Goal: Task Accomplishment & Management: Manage account settings

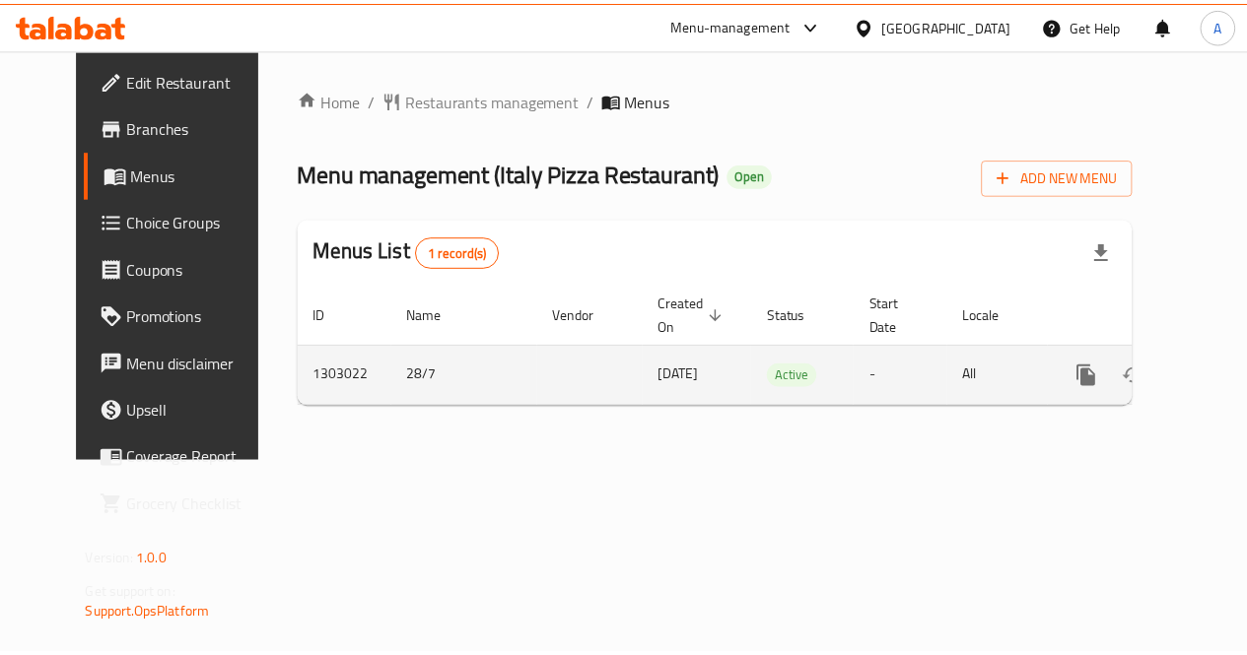
scroll to position [0, 7]
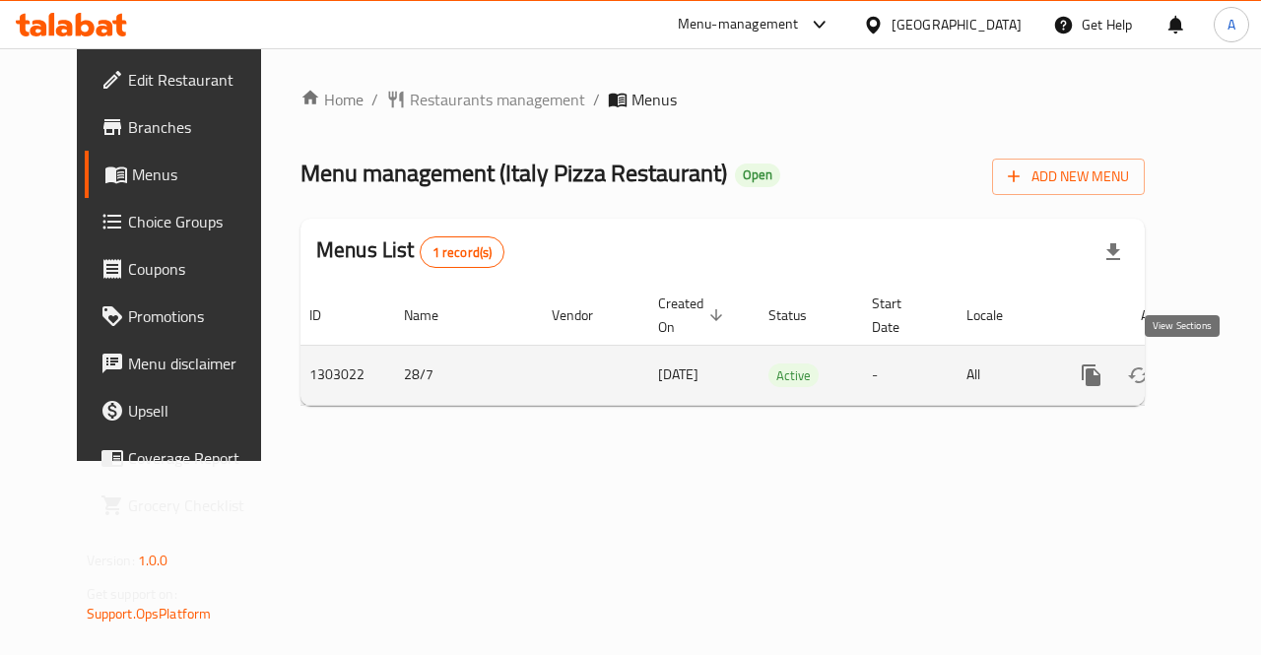
click at [1210, 371] on link "enhanced table" at bounding box center [1233, 375] width 47 height 47
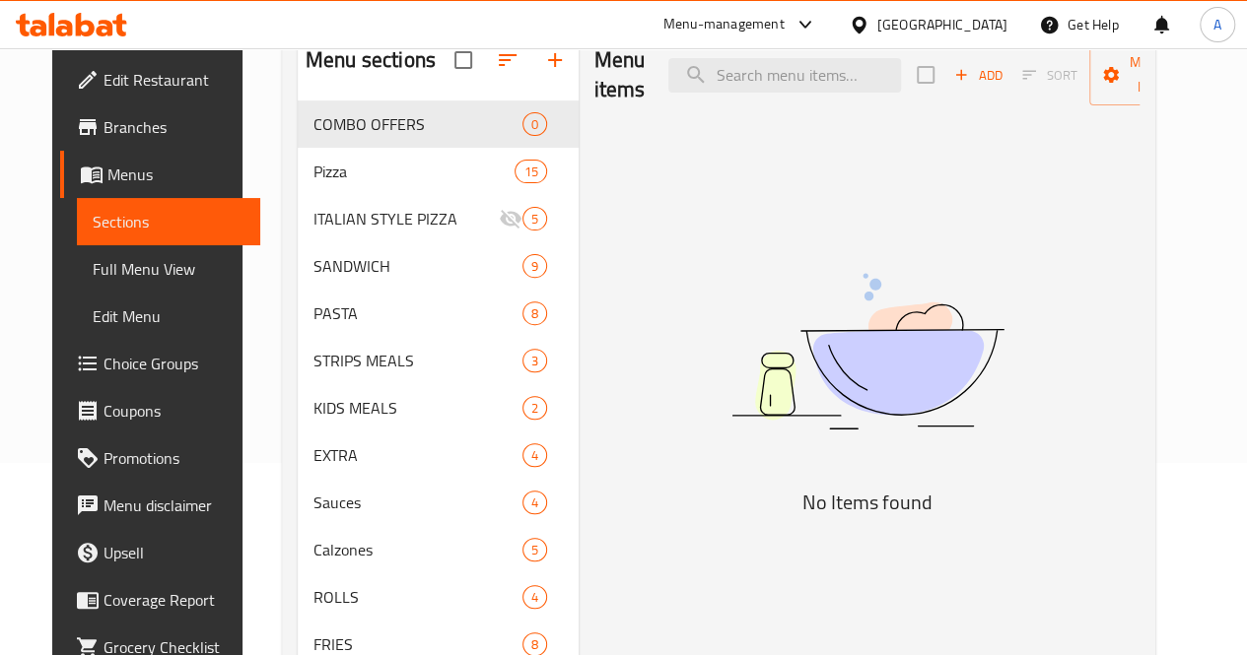
scroll to position [193, 0]
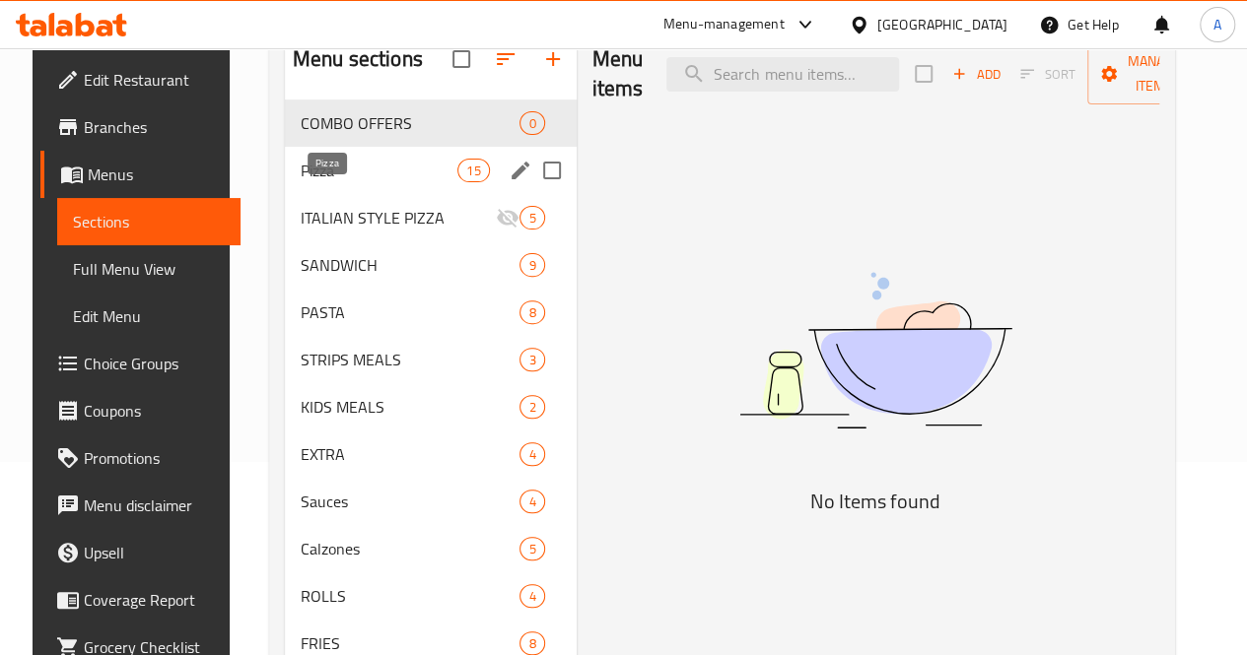
click at [301, 182] on span "Pizza" at bounding box center [379, 171] width 157 height 24
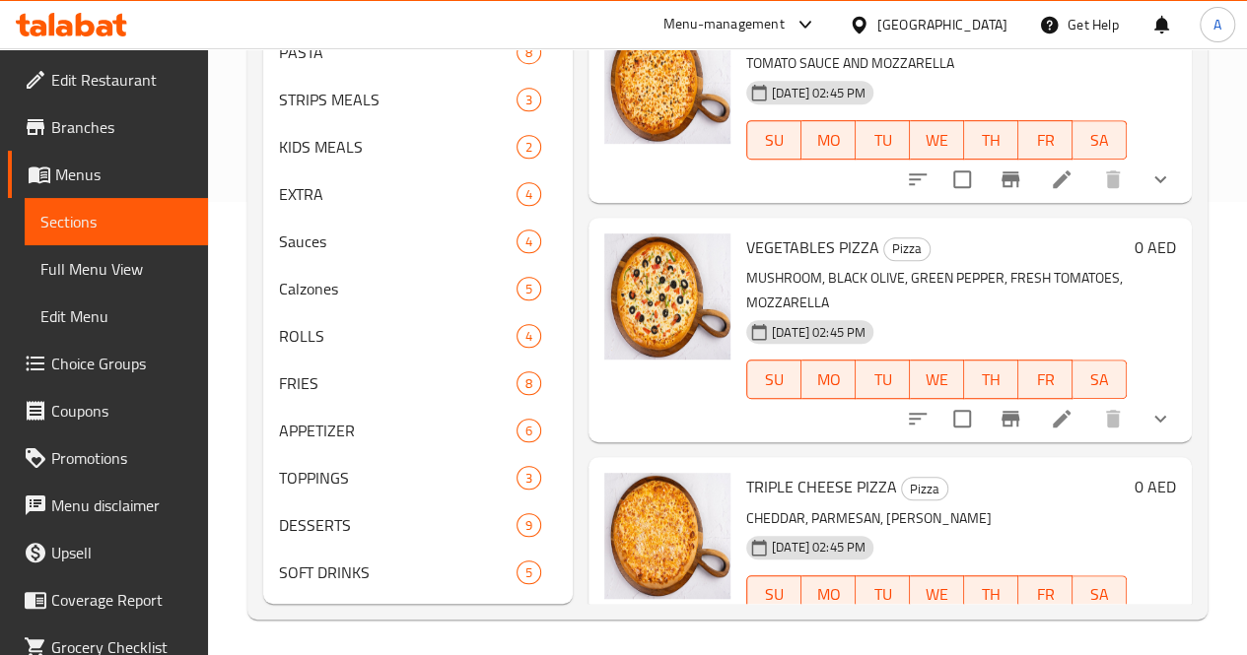
scroll to position [486, 0]
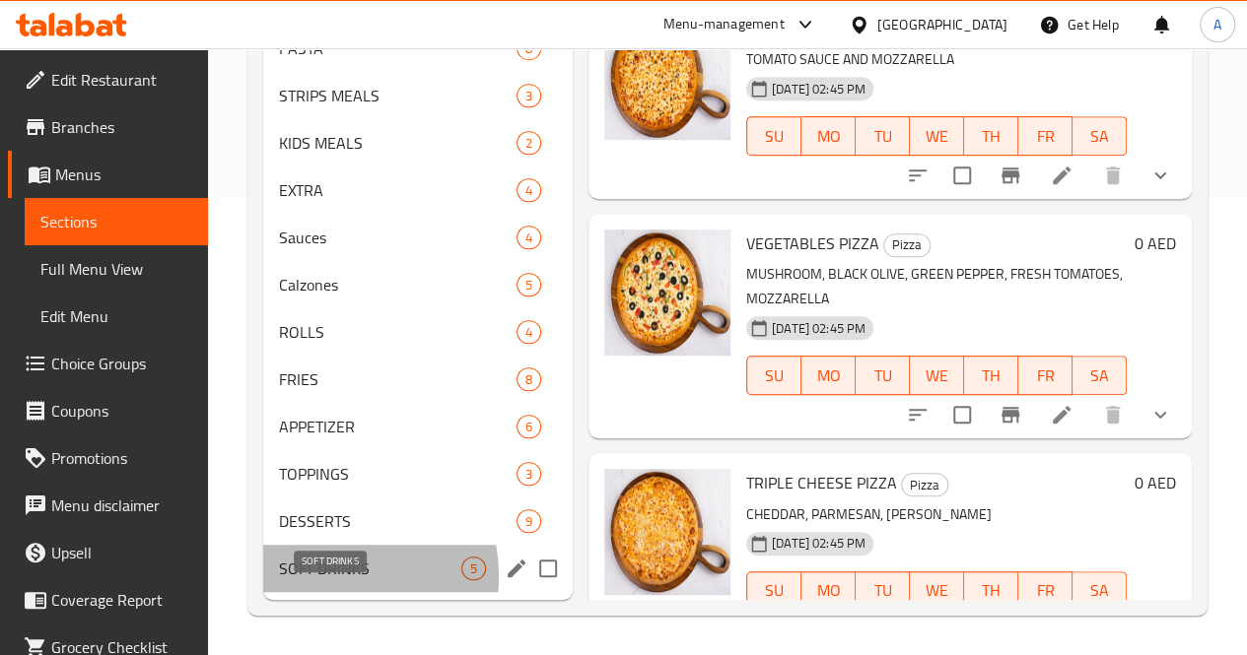
click at [315, 577] on span "SOFT DRINKS" at bounding box center [370, 569] width 182 height 24
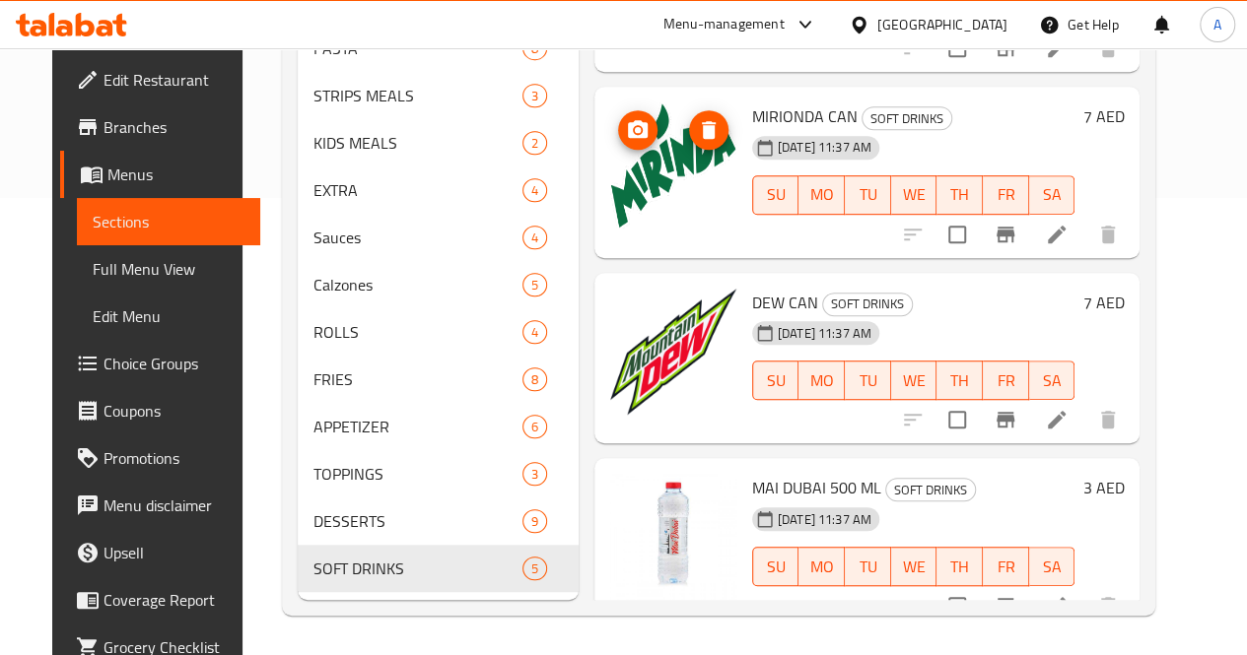
scroll to position [476, 0]
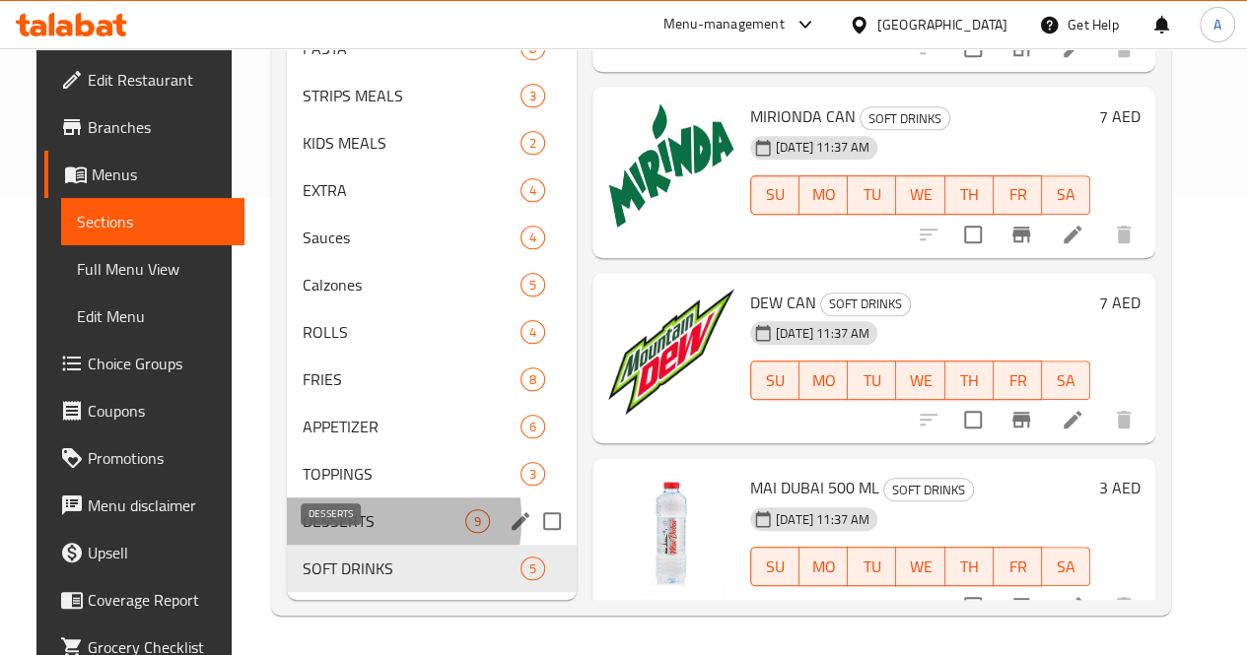
click at [312, 530] on span "DESSERTS" at bounding box center [384, 521] width 163 height 24
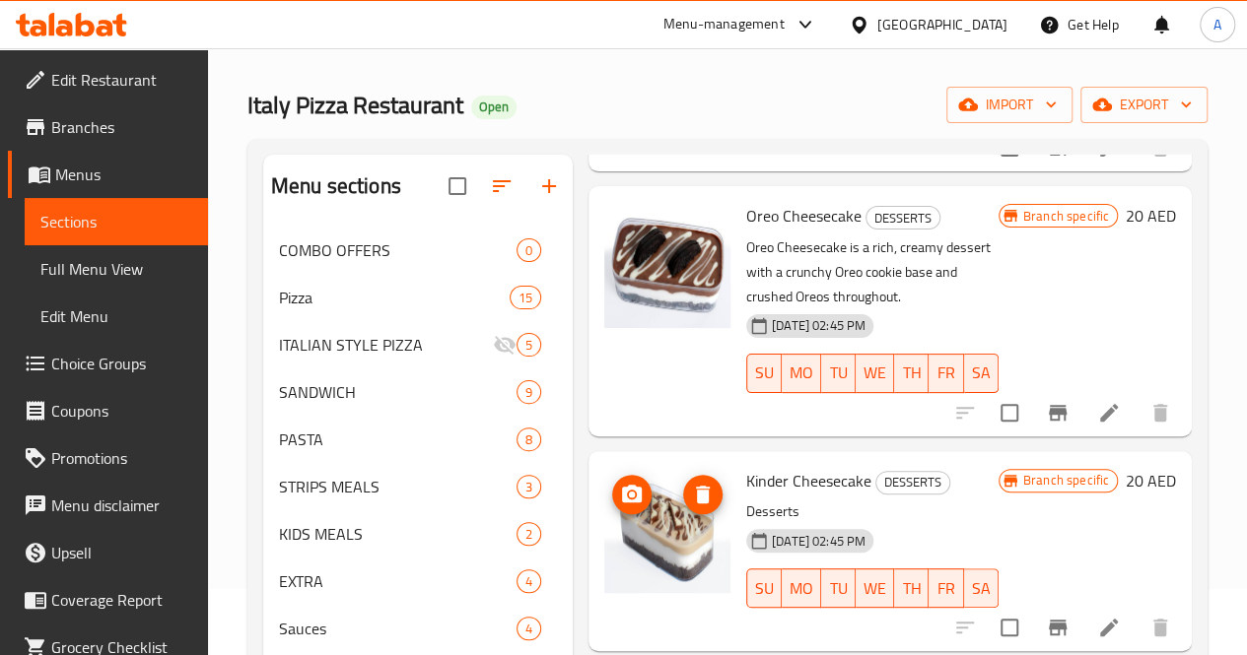
scroll to position [764, 0]
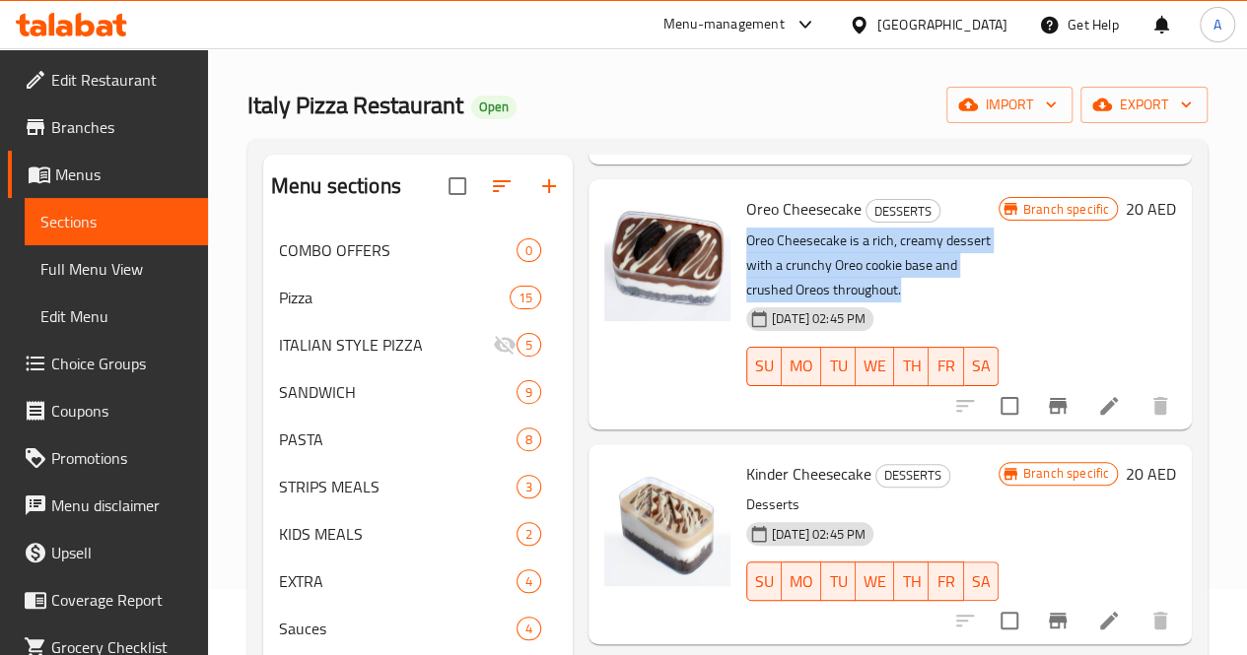
drag, startPoint x: 664, startPoint y: 212, endPoint x: 774, endPoint y: 260, distance: 119.6
click at [774, 260] on div "Oreo Cheesecake DESSERTS Oreo Cheesecake is a rich, creamy dessert with a crunc…" at bounding box center [872, 304] width 268 height 234
copy p "Oreo Cheesecake is a rich, creamy dessert with a crunchy Oreo cookie base and c…"
click at [1097, 609] on icon at bounding box center [1109, 621] width 24 height 24
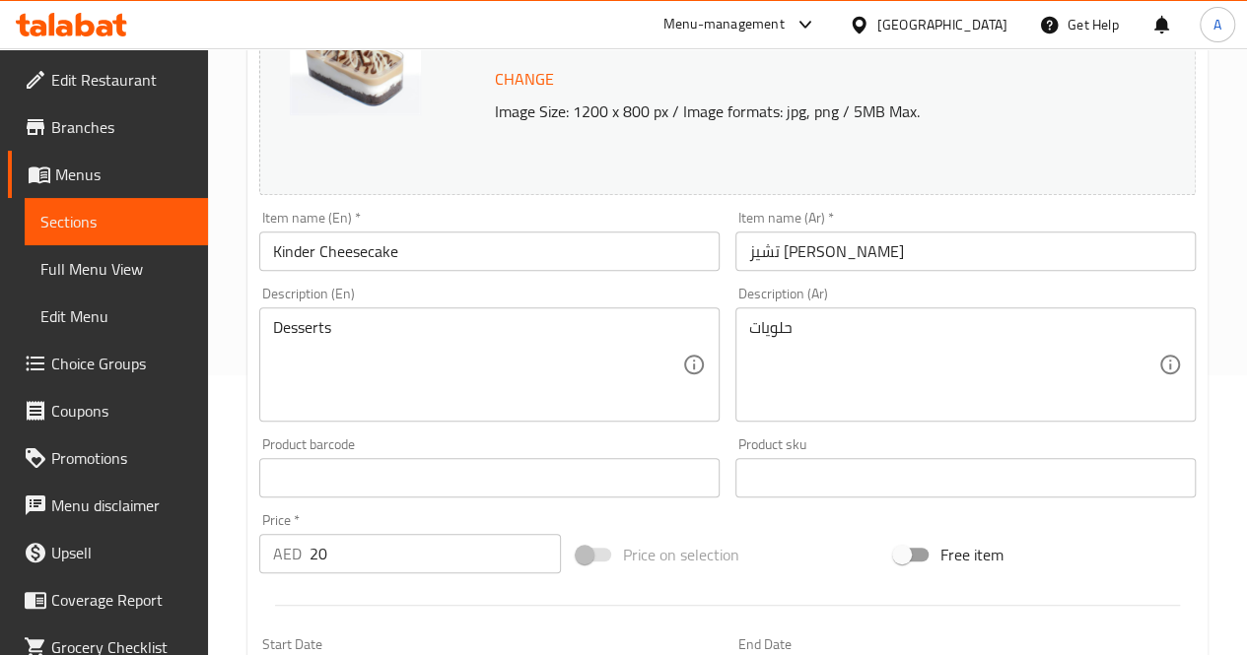
scroll to position [288, 0]
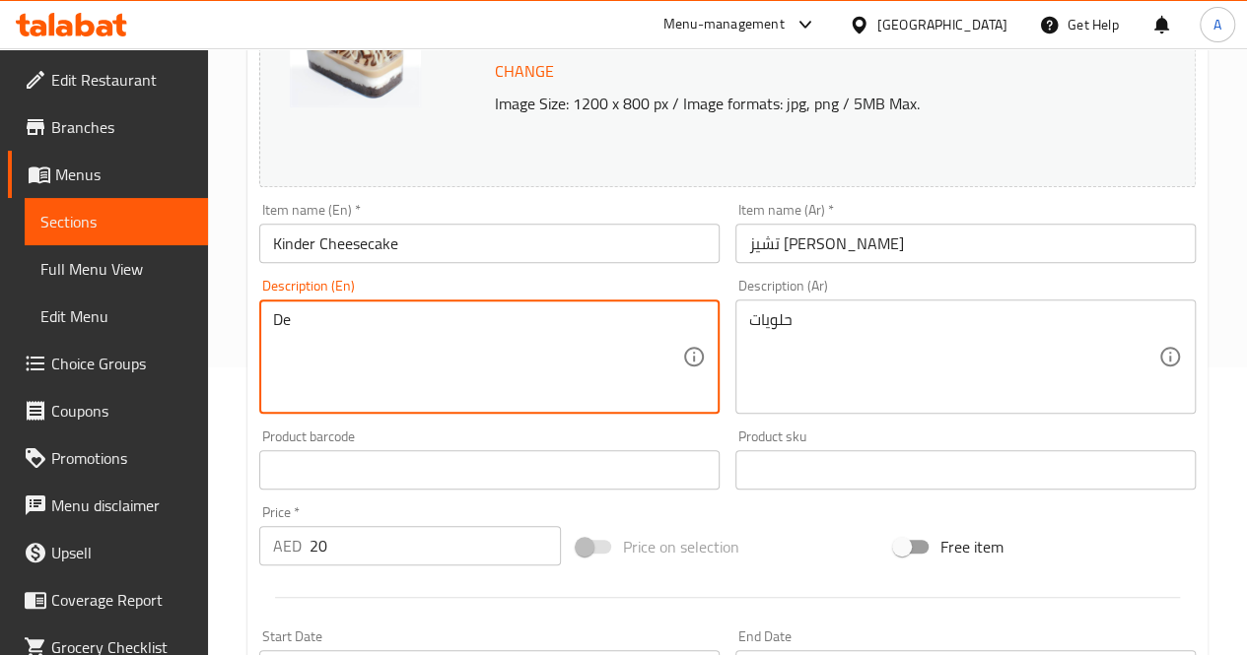
type textarea "D"
paste textarea "Oreo Cheesecake is a rich, creamy dessert with a crunchy Oreo cookie base and c…"
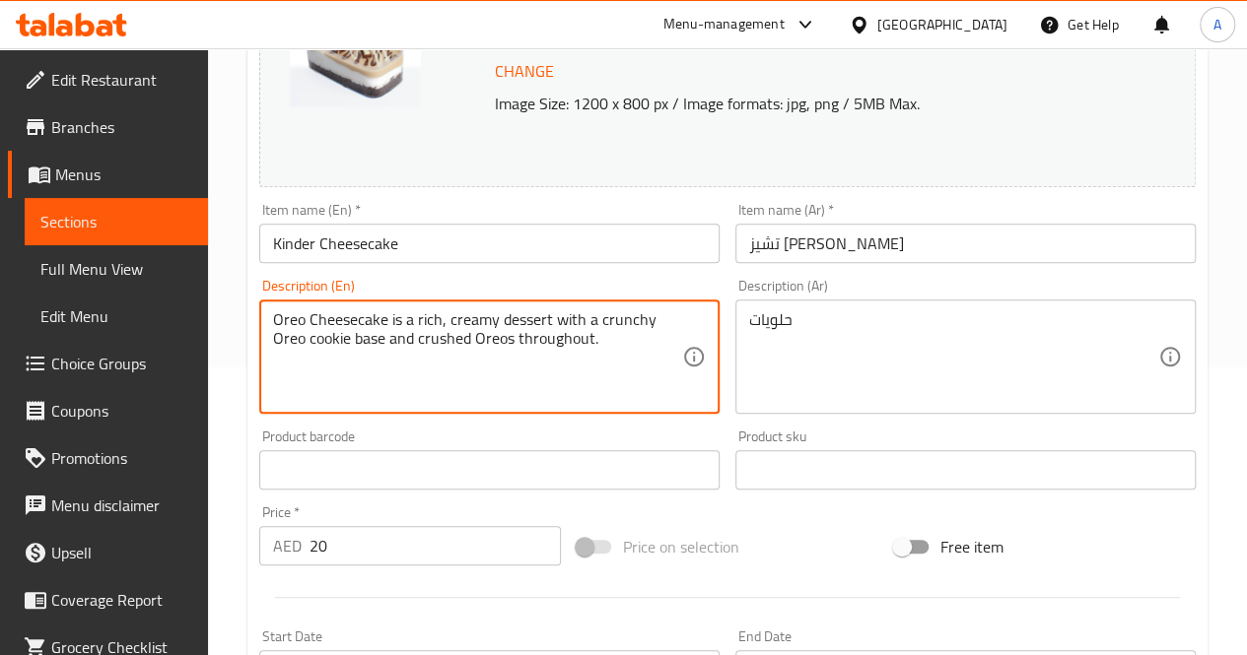
click at [302, 321] on textarea "Oreo Cheesecake is a rich, creamy dessert with a crunchy Oreo cookie base and c…" at bounding box center [477, 357] width 409 height 94
click at [347, 340] on textarea "Kinder Cheesecake is a rich, creamy dessert with a crunchy Oreo cookie base and…" at bounding box center [477, 357] width 409 height 94
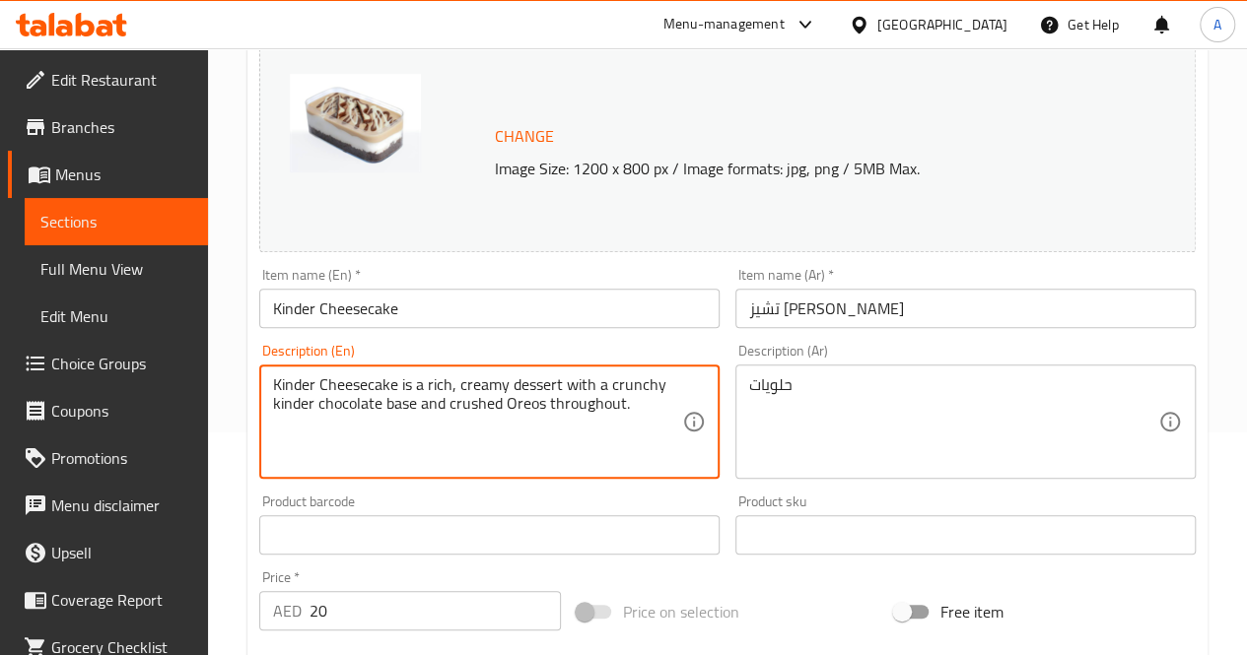
scroll to position [226, 0]
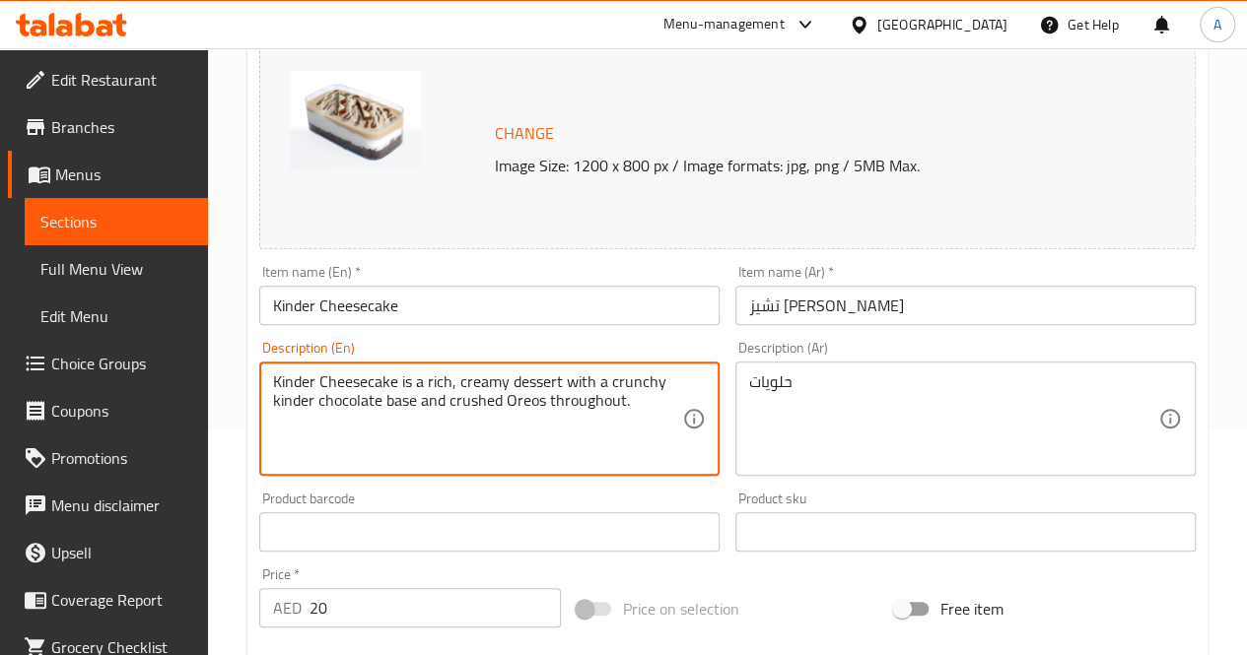
click at [619, 400] on textarea "Kinder Cheesecake is a rich, creamy dessert with a crunchy kinder chocolate bas…" at bounding box center [477, 419] width 409 height 94
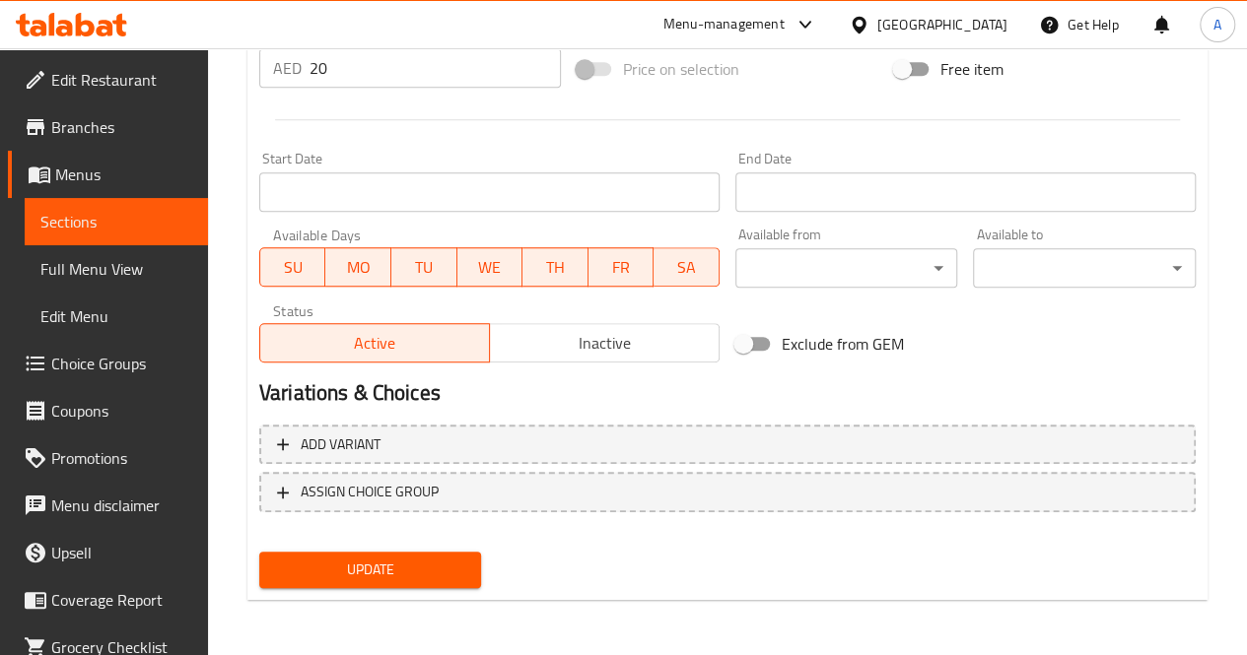
type textarea "Kinder Cheesecake is a rich, creamy dessert with a crunchy kinder chocolate bas…"
click at [431, 565] on span "Update" at bounding box center [370, 570] width 191 height 25
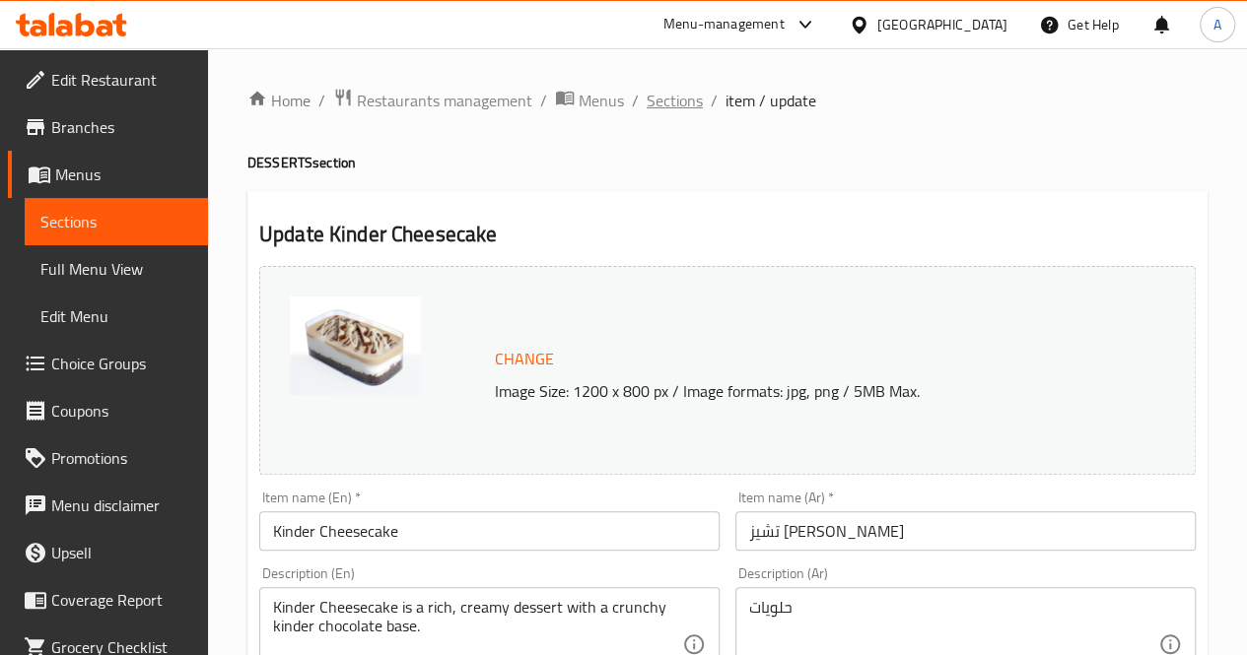
click at [648, 98] on span "Sections" at bounding box center [674, 101] width 56 height 24
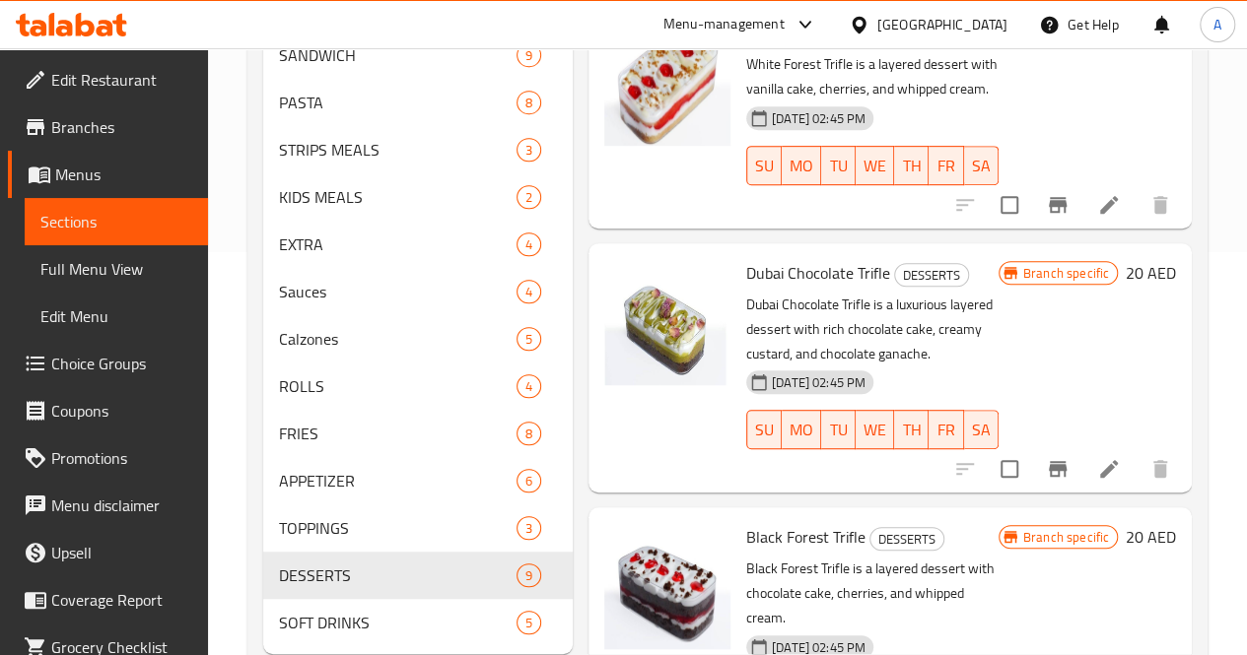
scroll to position [437, 0]
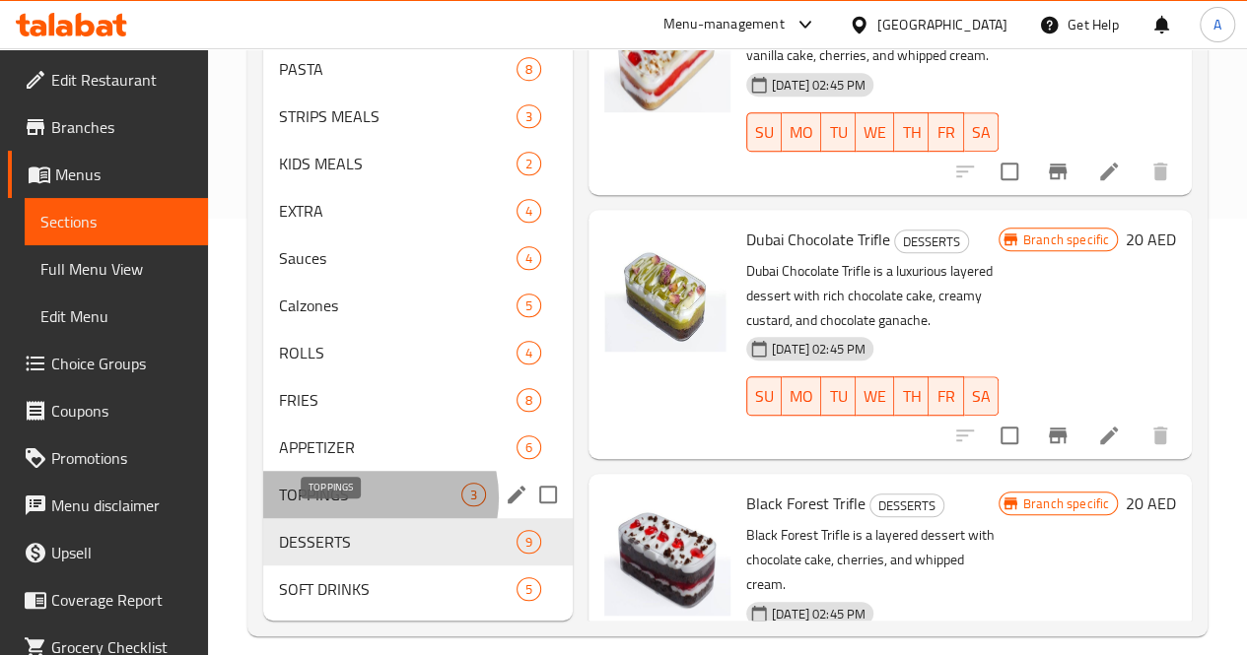
click at [369, 506] on span "TOPPINGS" at bounding box center [370, 495] width 182 height 24
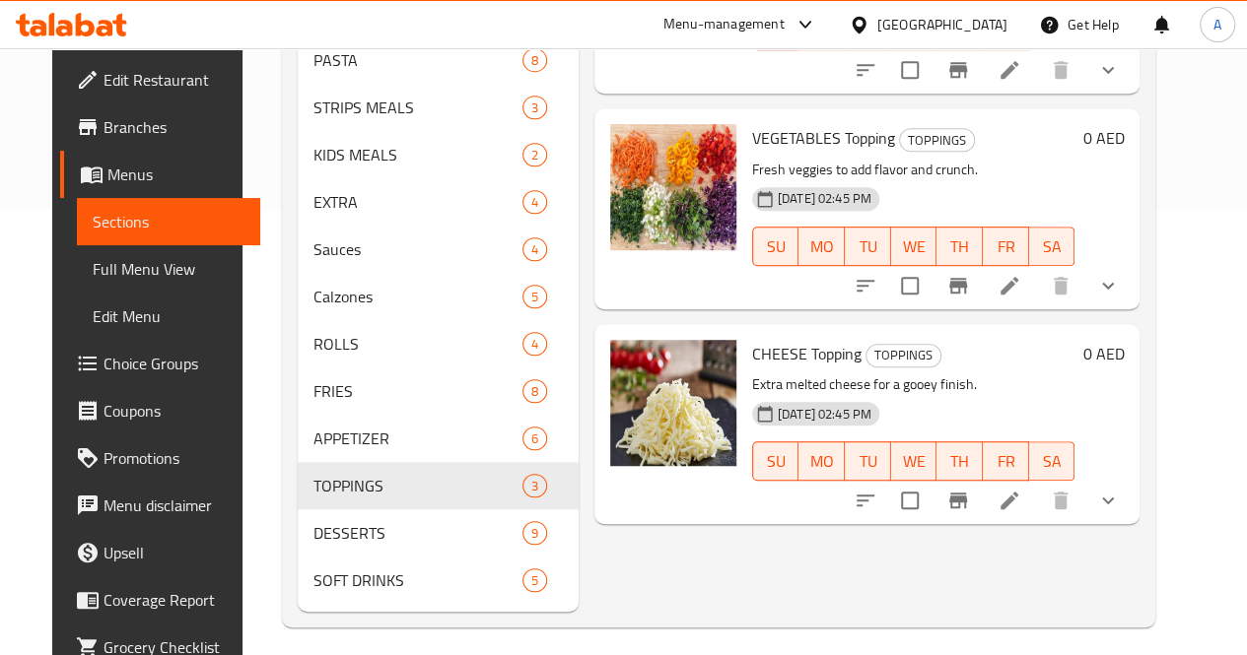
scroll to position [486, 0]
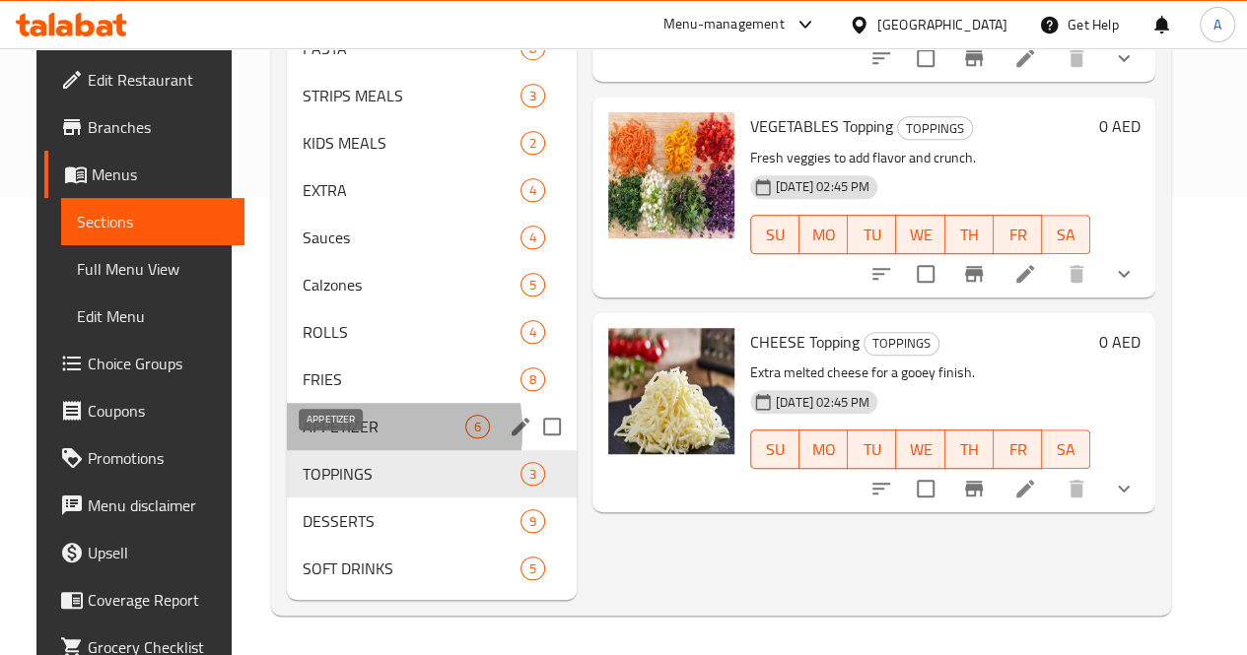
click at [321, 432] on span "APPETIZER" at bounding box center [384, 427] width 163 height 24
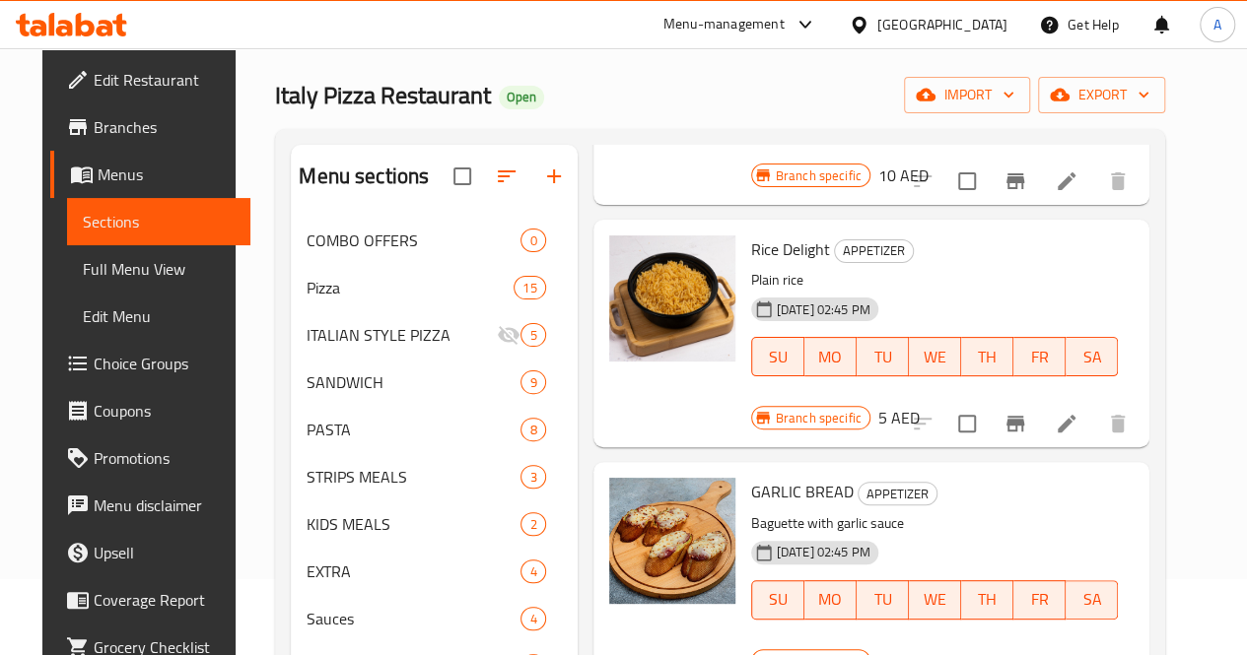
scroll to position [486, 0]
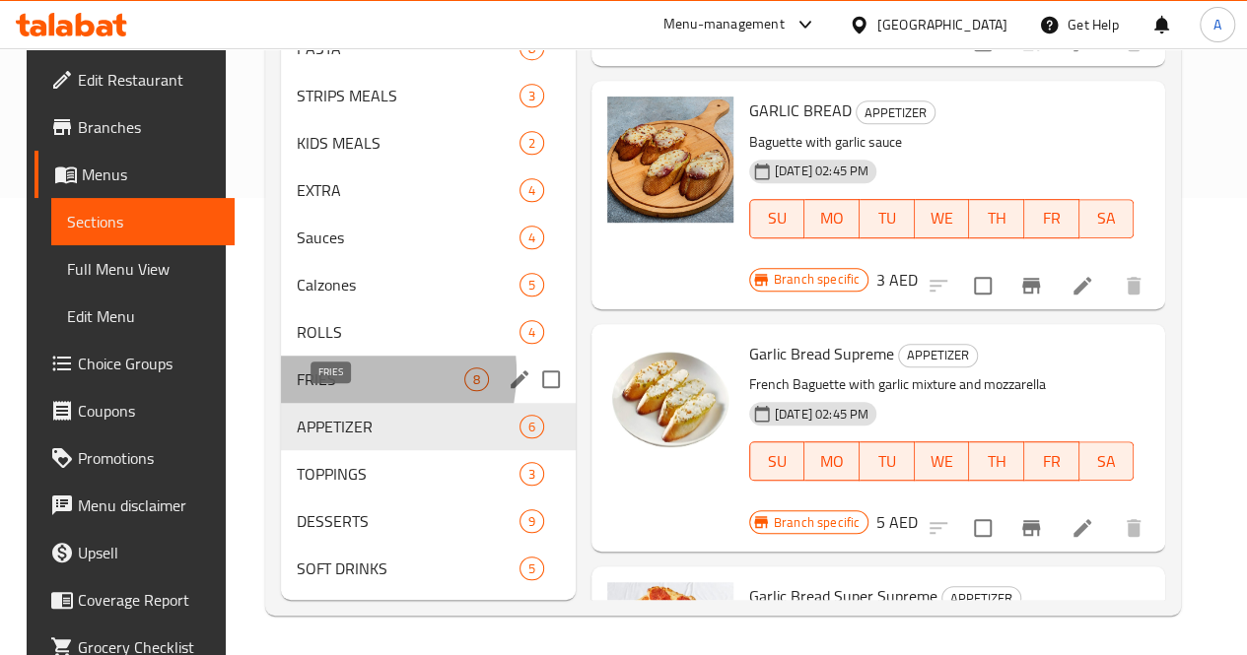
click at [328, 373] on span "FRIES" at bounding box center [381, 380] width 168 height 24
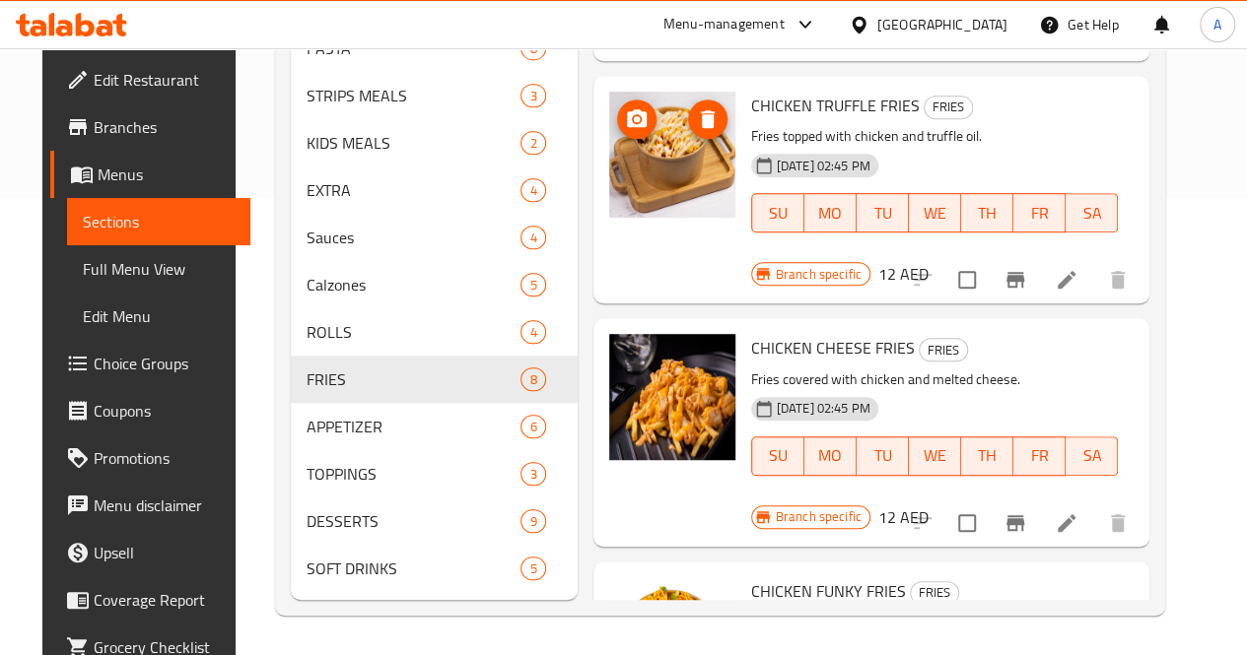
scroll to position [960, 0]
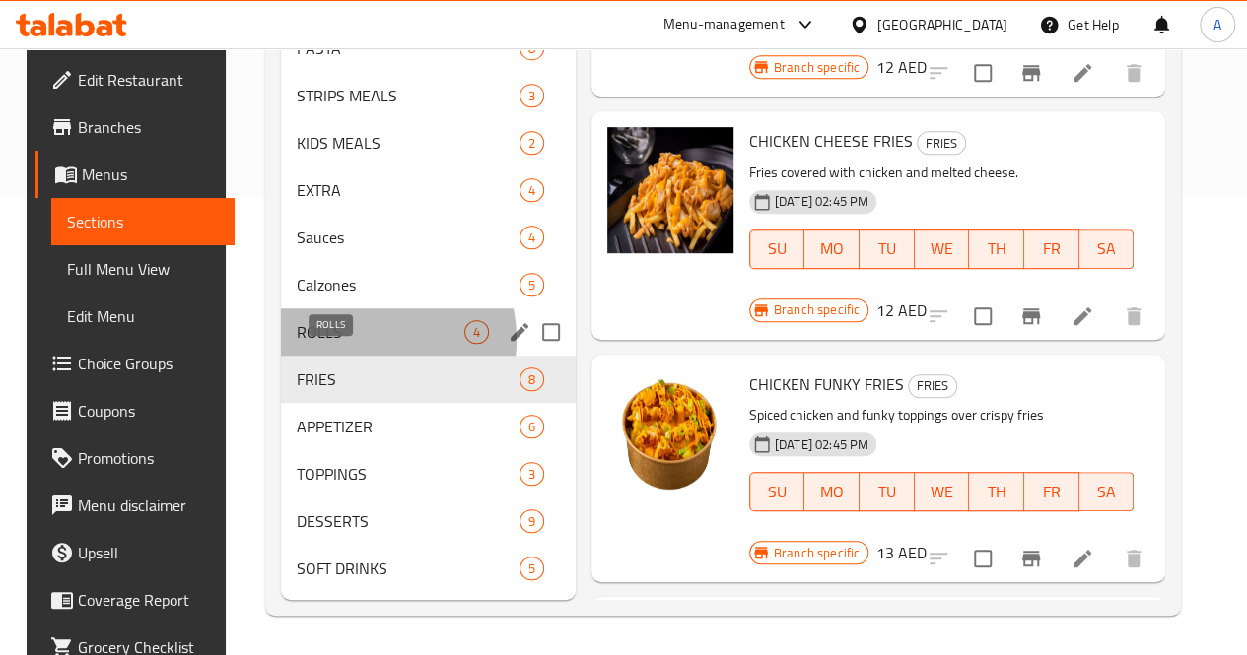
click at [346, 340] on span "ROLLS" at bounding box center [381, 332] width 168 height 24
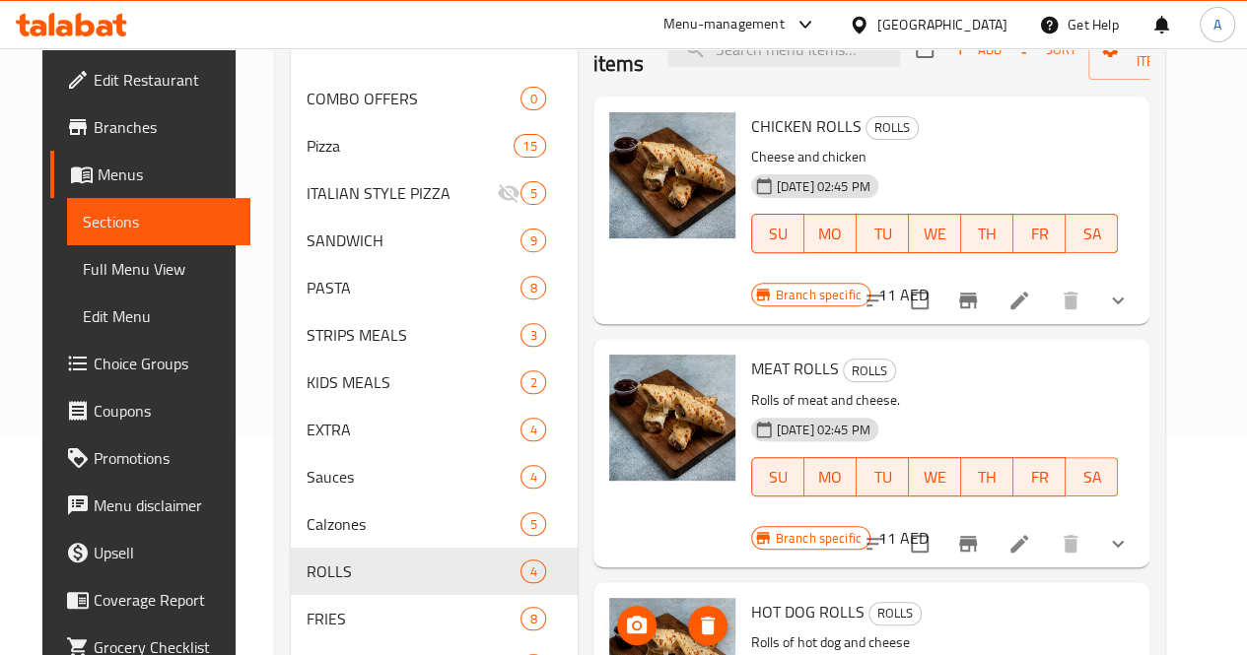
scroll to position [209, 0]
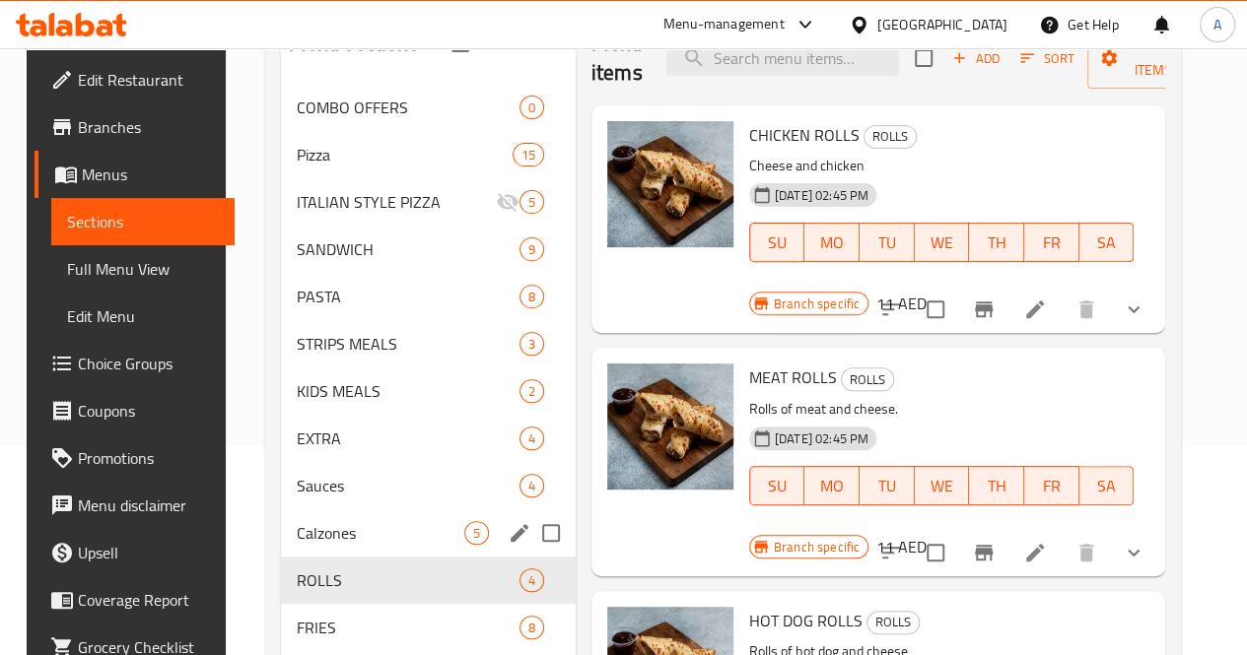
click at [301, 557] on div "Calzones 5" at bounding box center [428, 532] width 295 height 47
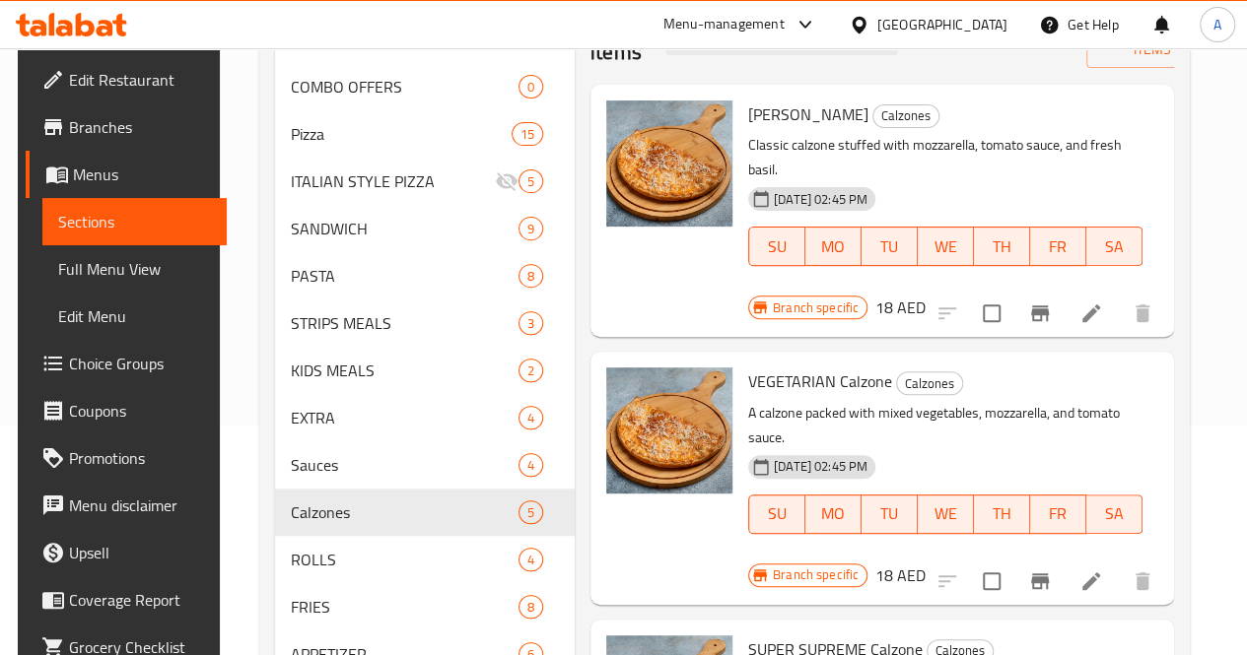
scroll to position [184, 0]
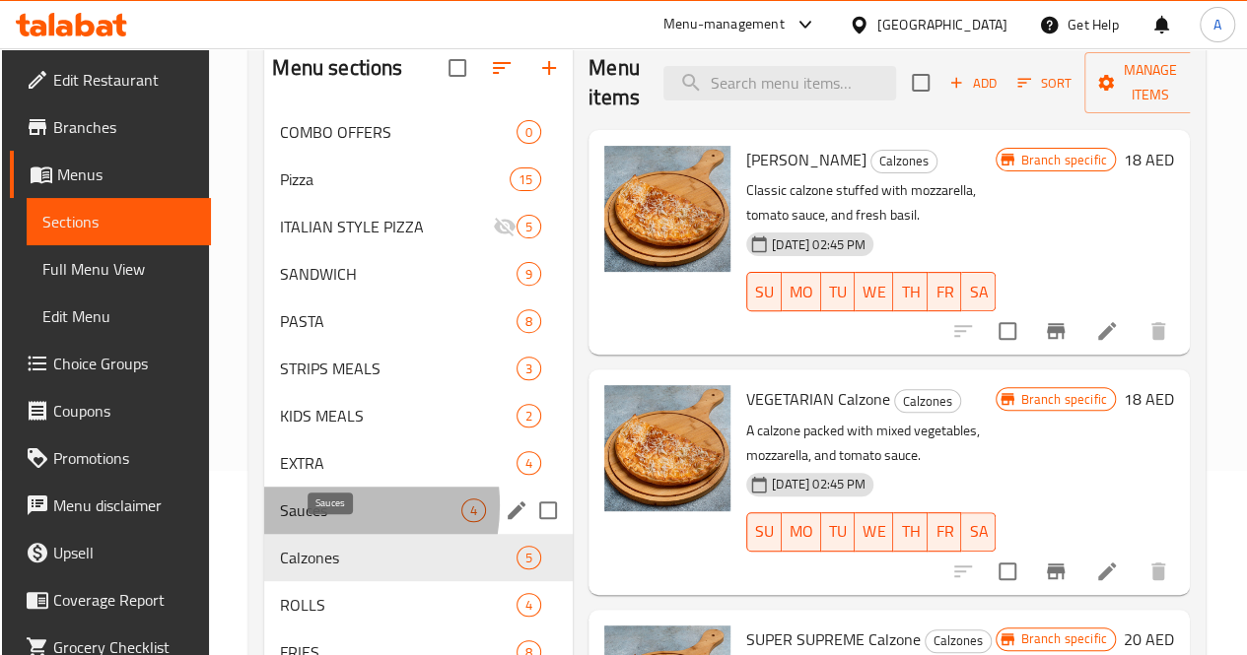
click at [308, 522] on span "Sauces" at bounding box center [370, 511] width 181 height 24
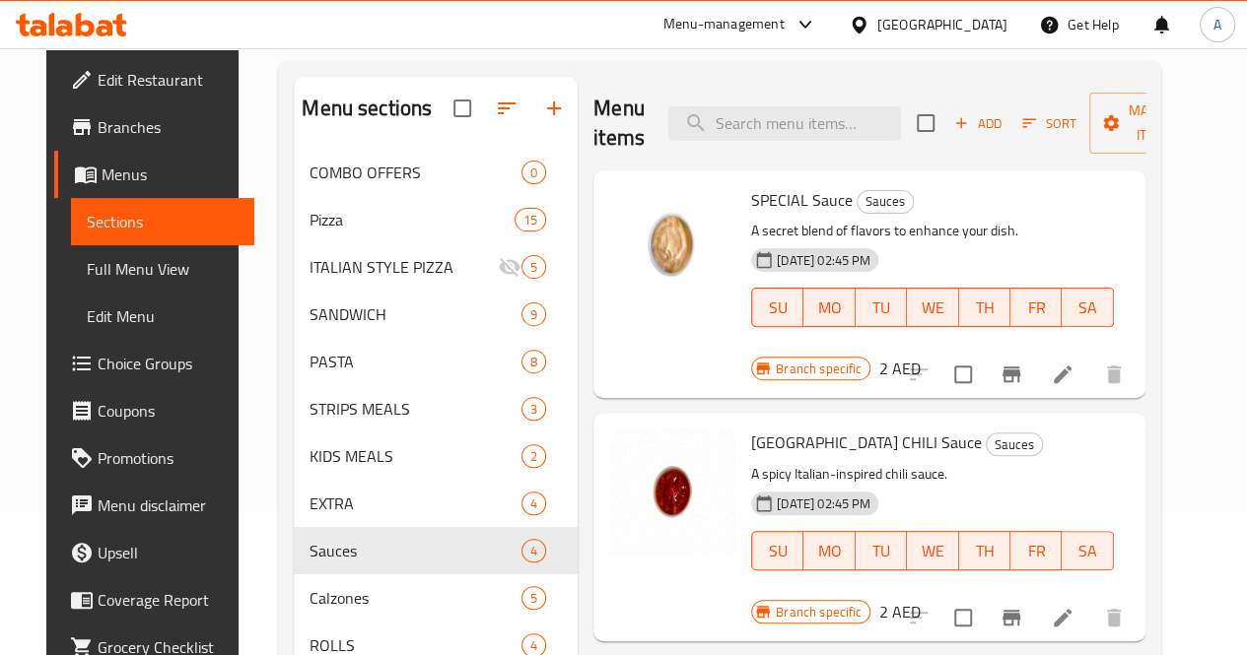
scroll to position [140, 0]
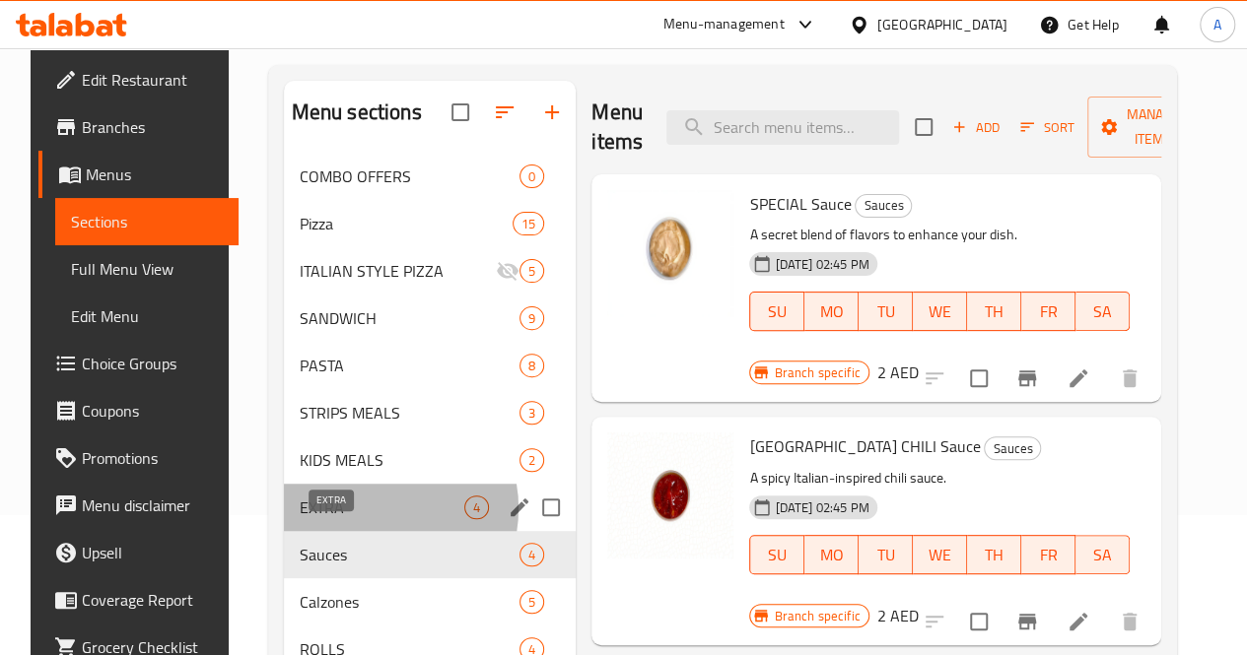
click at [350, 519] on span "EXTRA" at bounding box center [383, 508] width 166 height 24
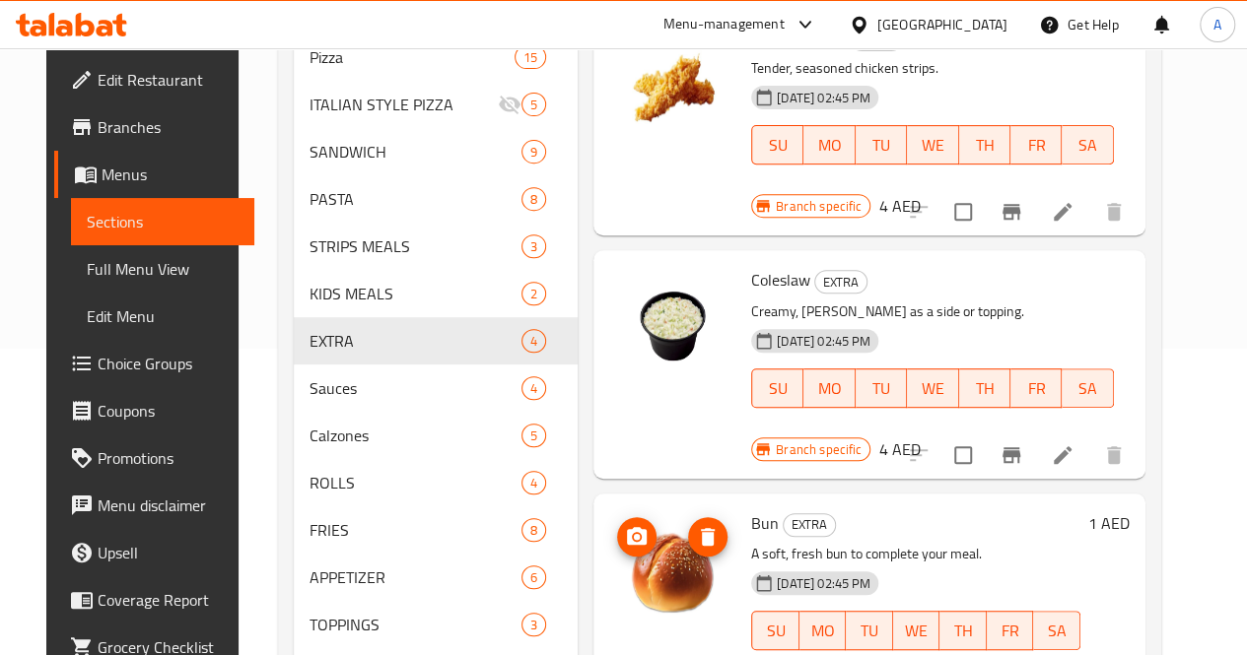
scroll to position [305, 0]
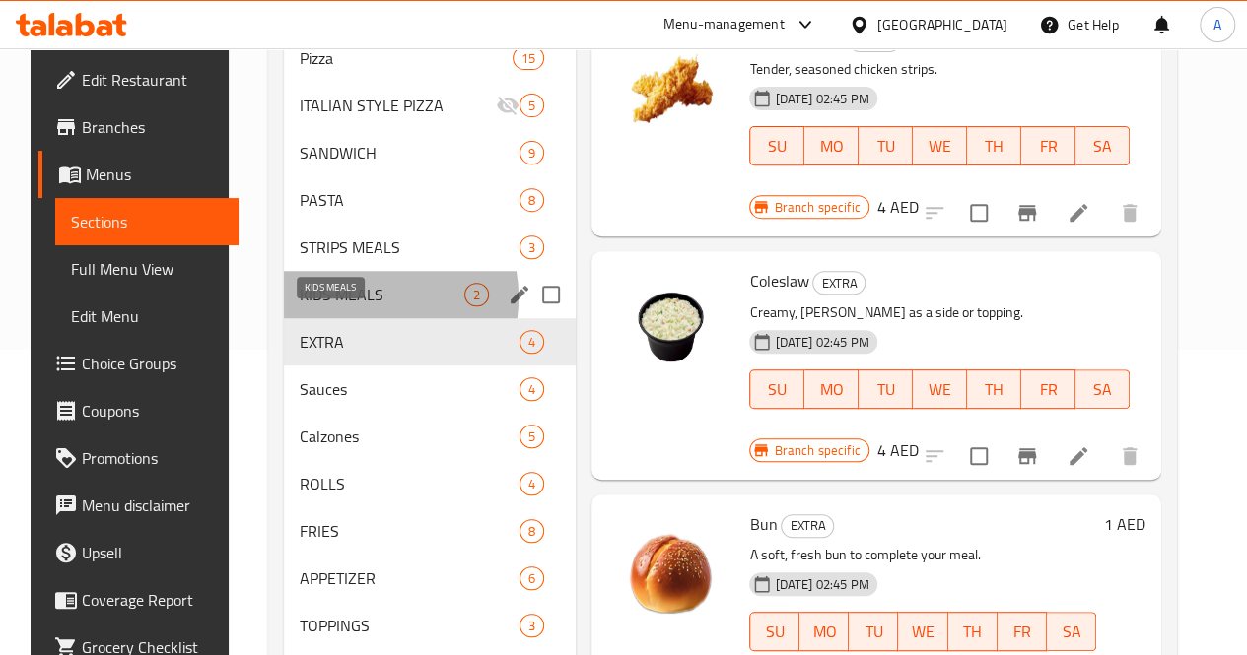
click at [329, 306] on span "KIDS MEALS" at bounding box center [383, 295] width 166 height 24
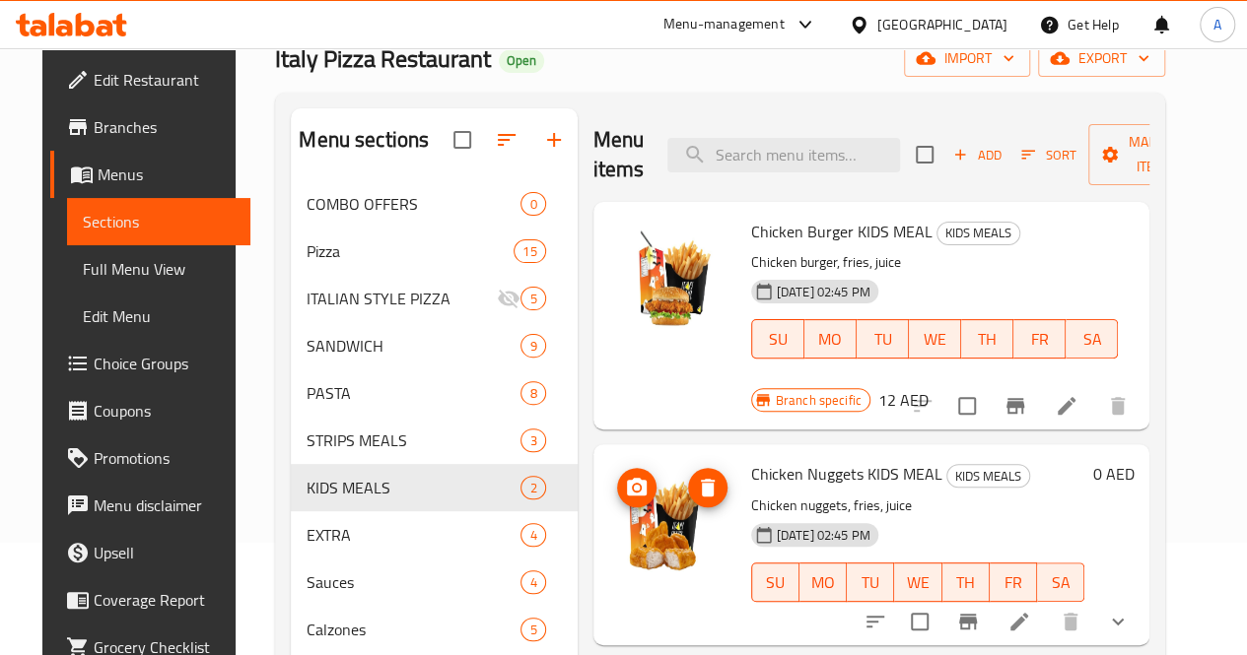
scroll to position [111, 0]
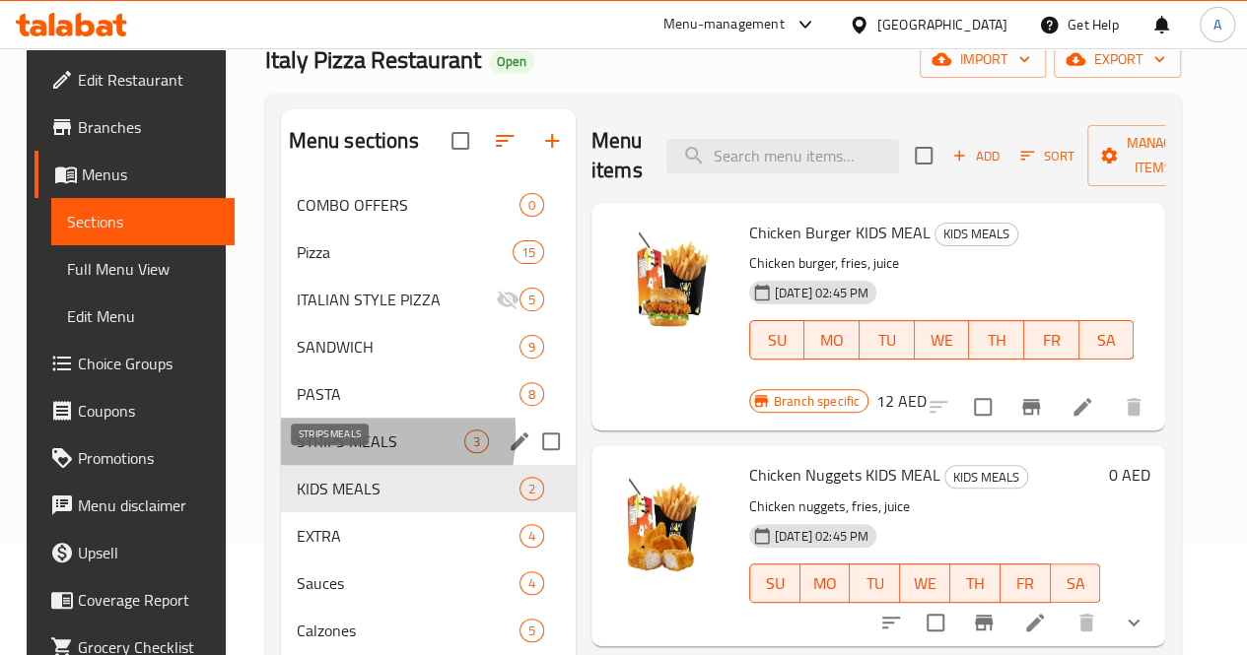
click at [297, 453] on span "STRIPS MEALS" at bounding box center [381, 442] width 168 height 24
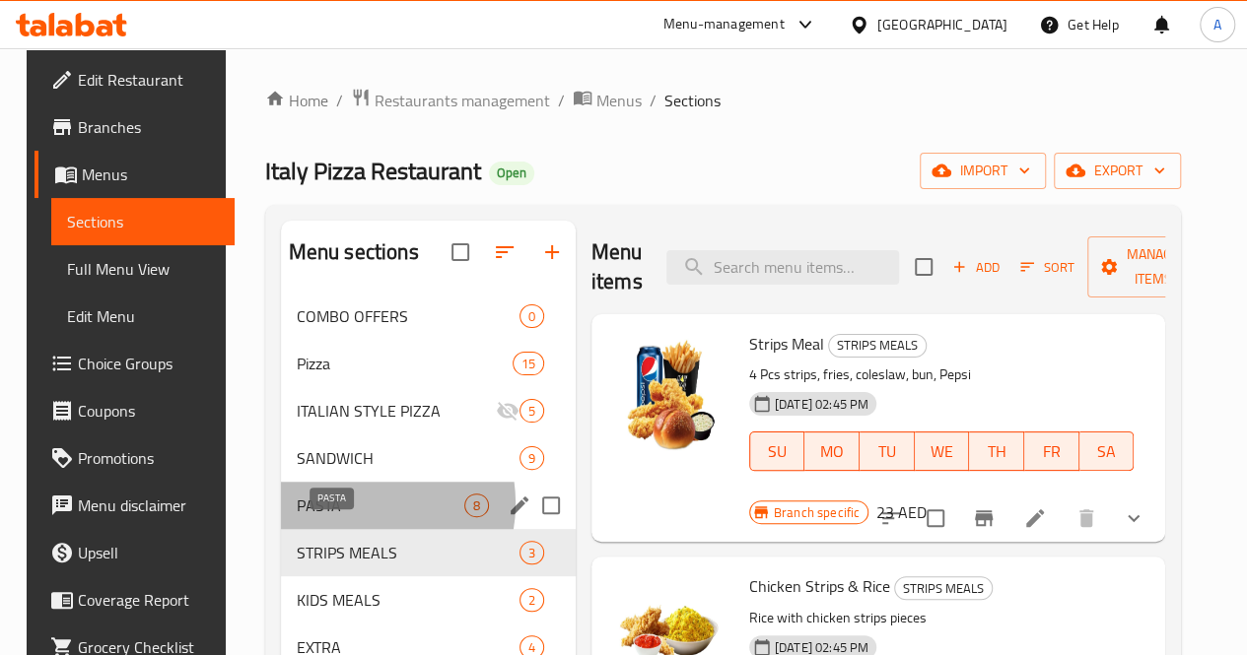
click at [339, 517] on span "PASTA" at bounding box center [381, 506] width 168 height 24
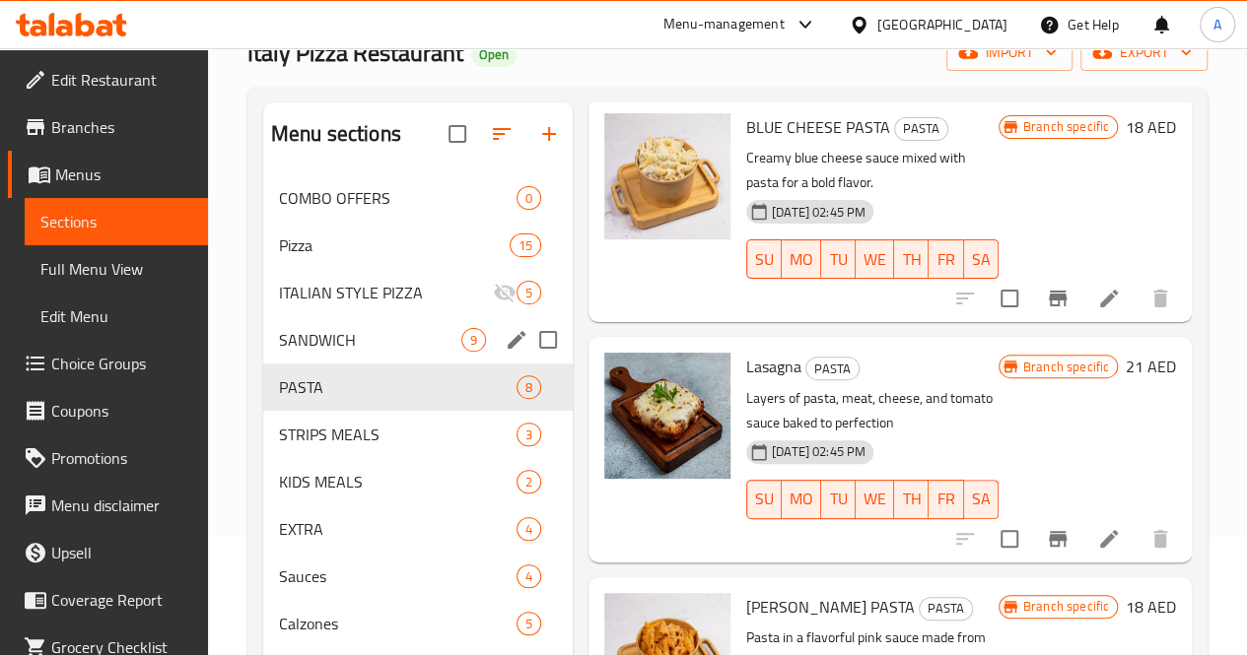
scroll to position [117, 0]
click at [344, 353] on span "SANDWICH" at bounding box center [370, 341] width 182 height 24
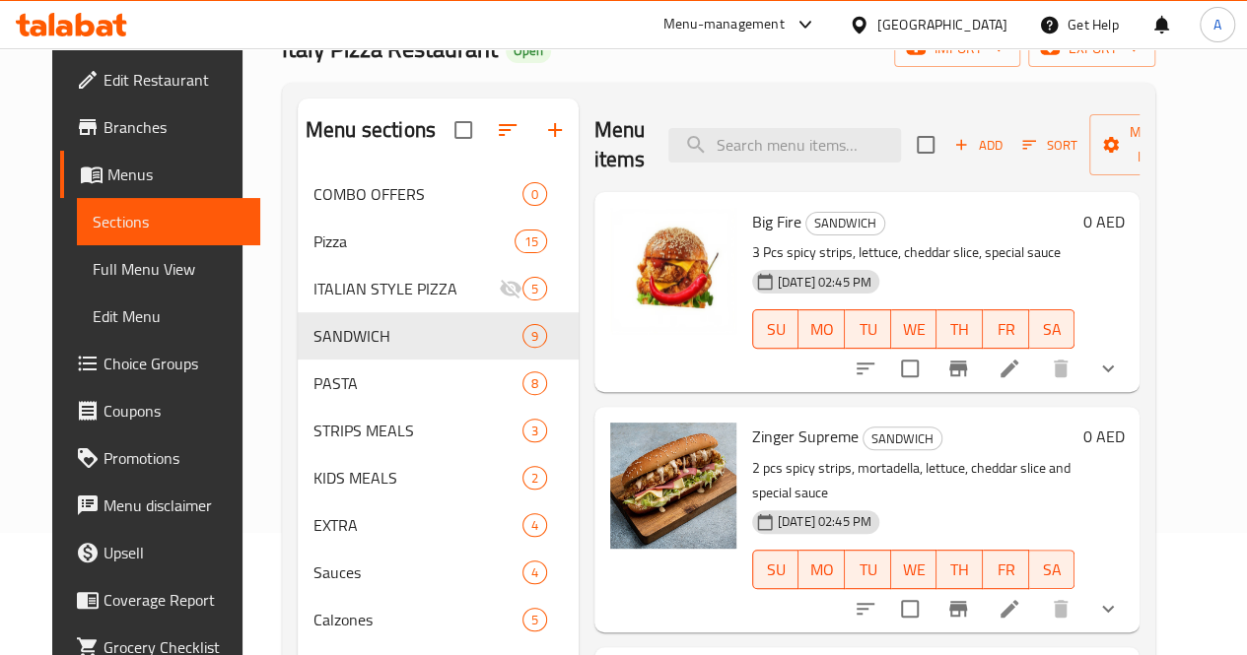
scroll to position [121, 0]
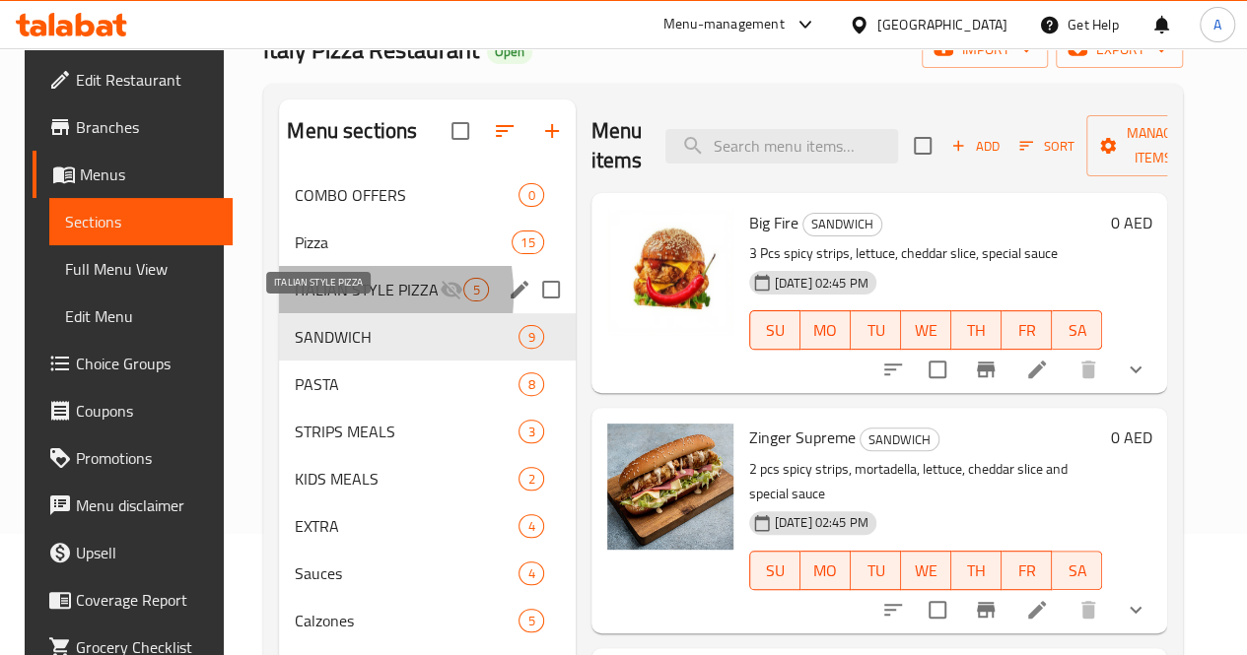
click at [296, 302] on span "ITALIAN STYLE PIZZA" at bounding box center [367, 290] width 145 height 24
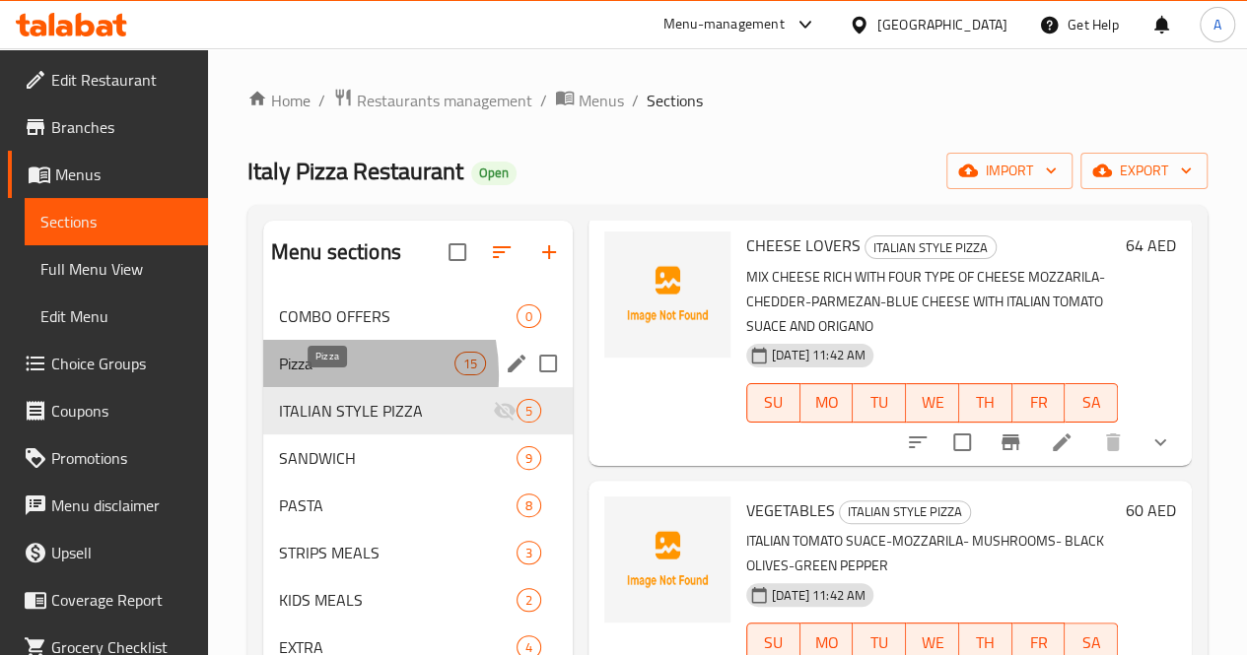
click at [306, 375] on span "Pizza" at bounding box center [366, 364] width 175 height 24
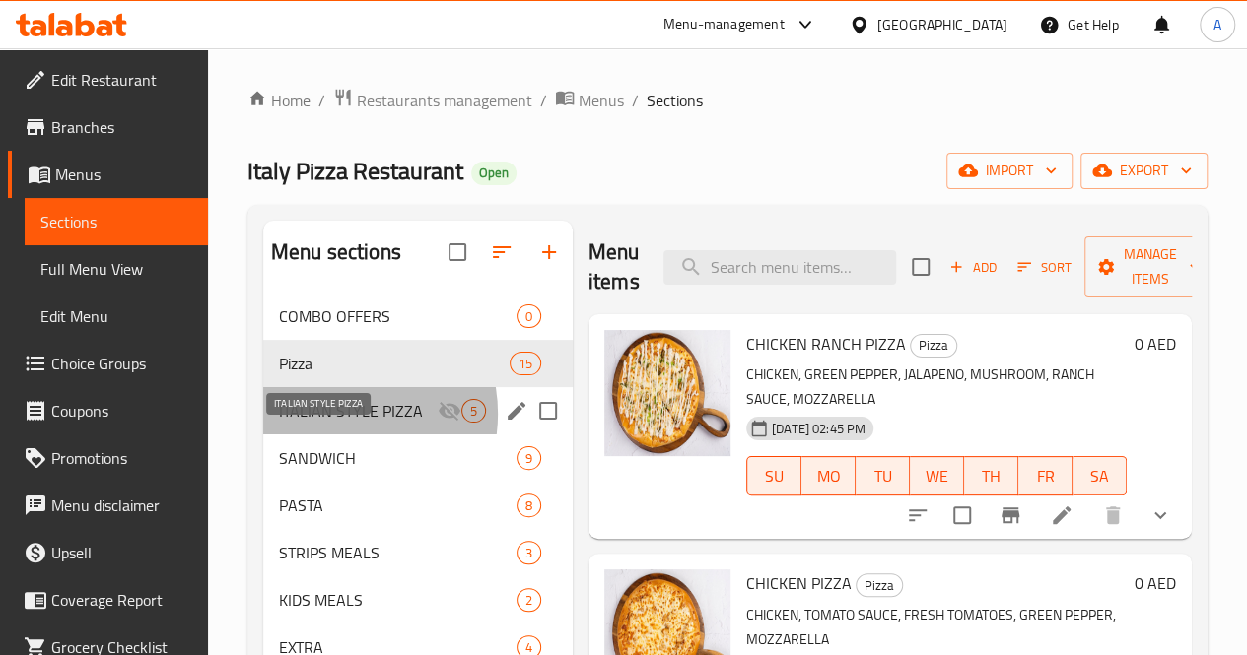
click at [333, 423] on span "ITALIAN STYLE PIZZA" at bounding box center [358, 411] width 159 height 24
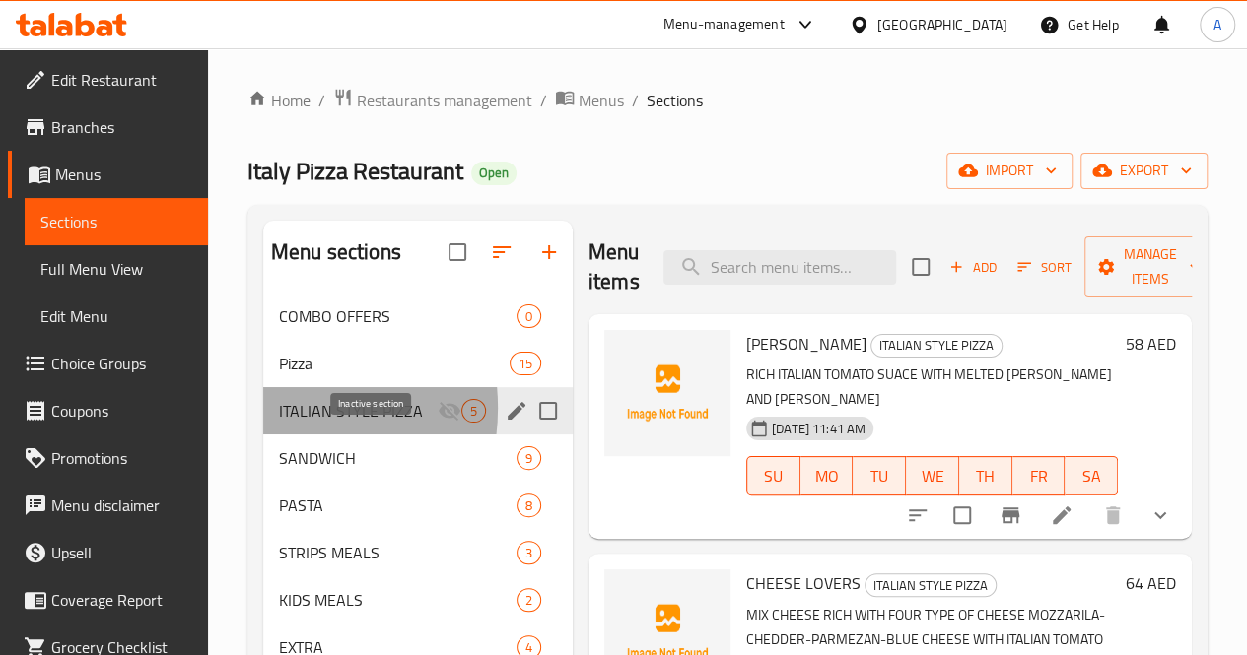
drag, startPoint x: 276, startPoint y: 438, endPoint x: 390, endPoint y: 449, distance: 114.9
click at [390, 435] on div "ITALIAN STYLE PIZZA 5" at bounding box center [417, 410] width 309 height 47
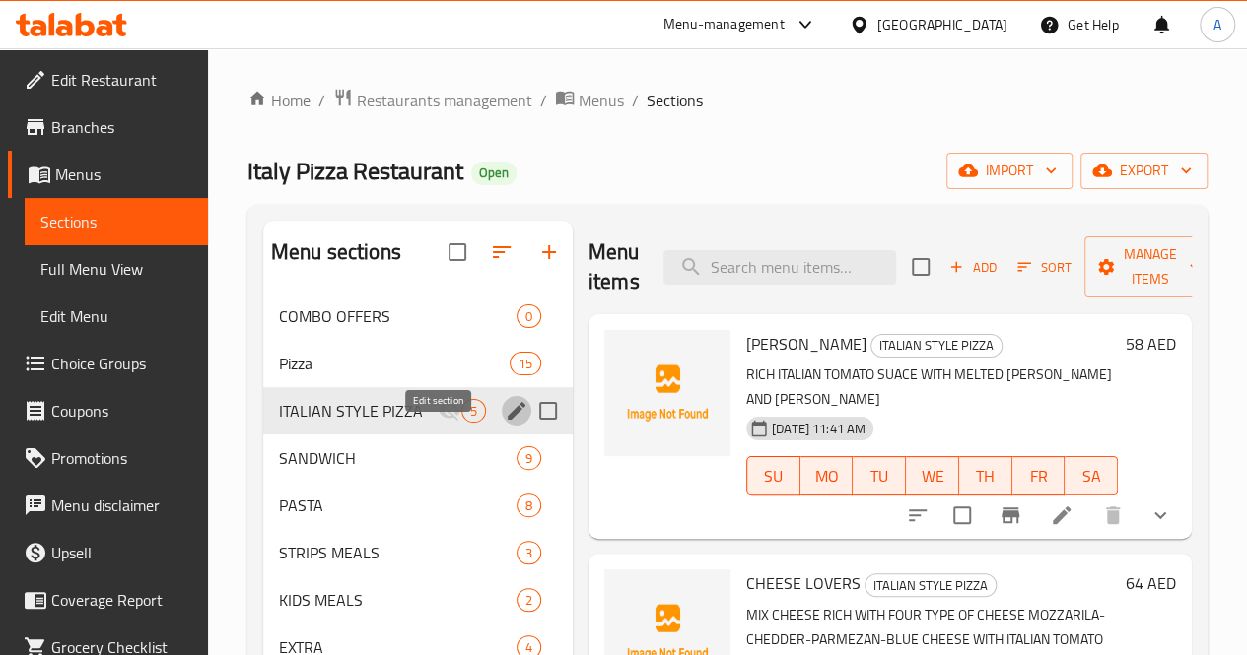
click at [505, 423] on icon "edit" at bounding box center [517, 411] width 24 height 24
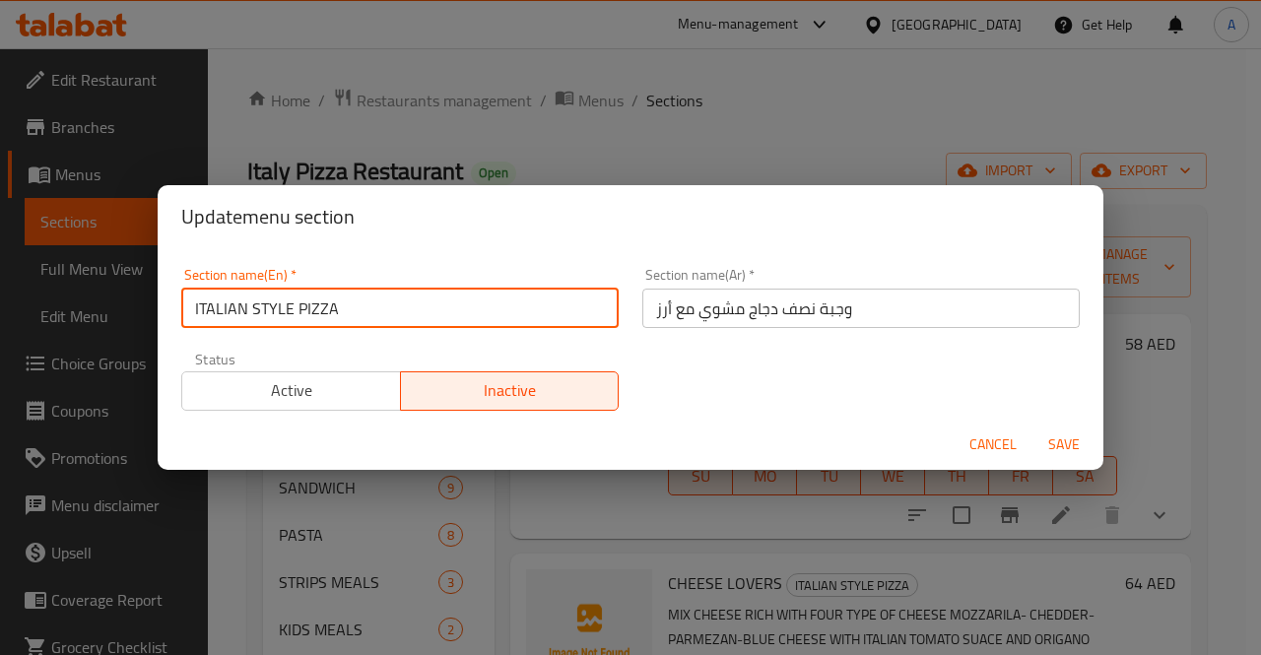
drag, startPoint x: 365, startPoint y: 310, endPoint x: 162, endPoint y: 307, distance: 203.0
click at [162, 307] on div "Section name(En)   * ITALIAN STYLE PIZZA Section name(En) * Section name(Ar)   …" at bounding box center [631, 333] width 946 height 170
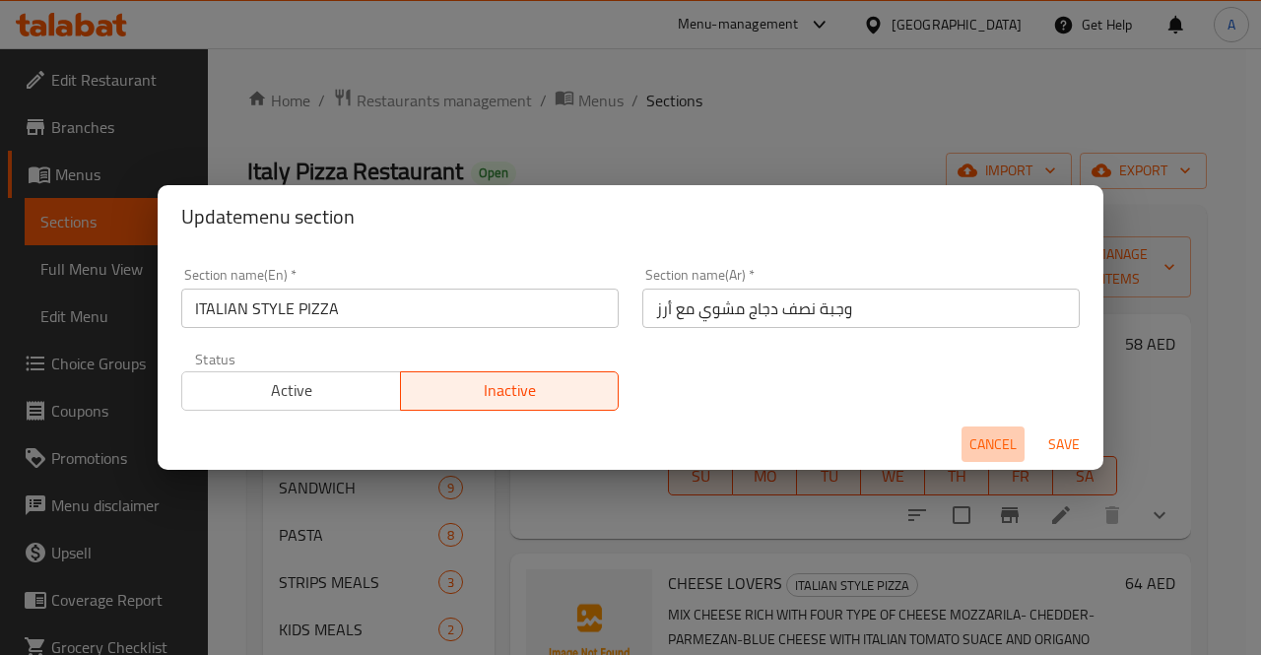
click at [995, 452] on span "Cancel" at bounding box center [993, 445] width 47 height 25
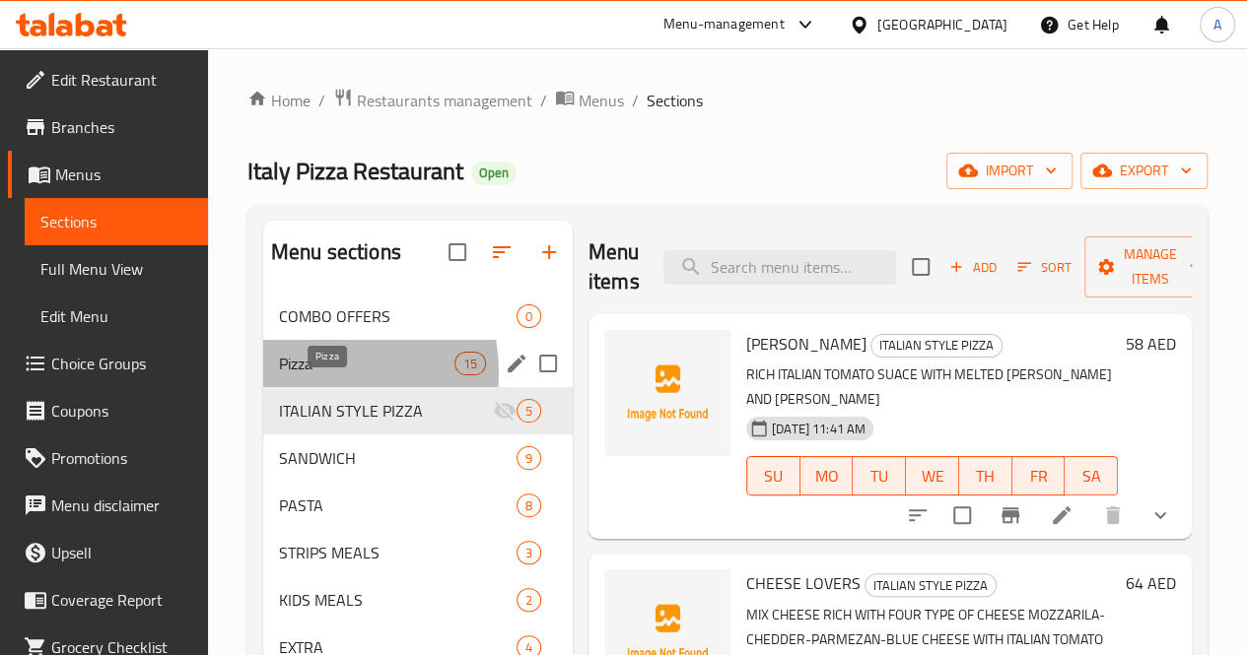
click at [317, 375] on span "Pizza" at bounding box center [366, 364] width 175 height 24
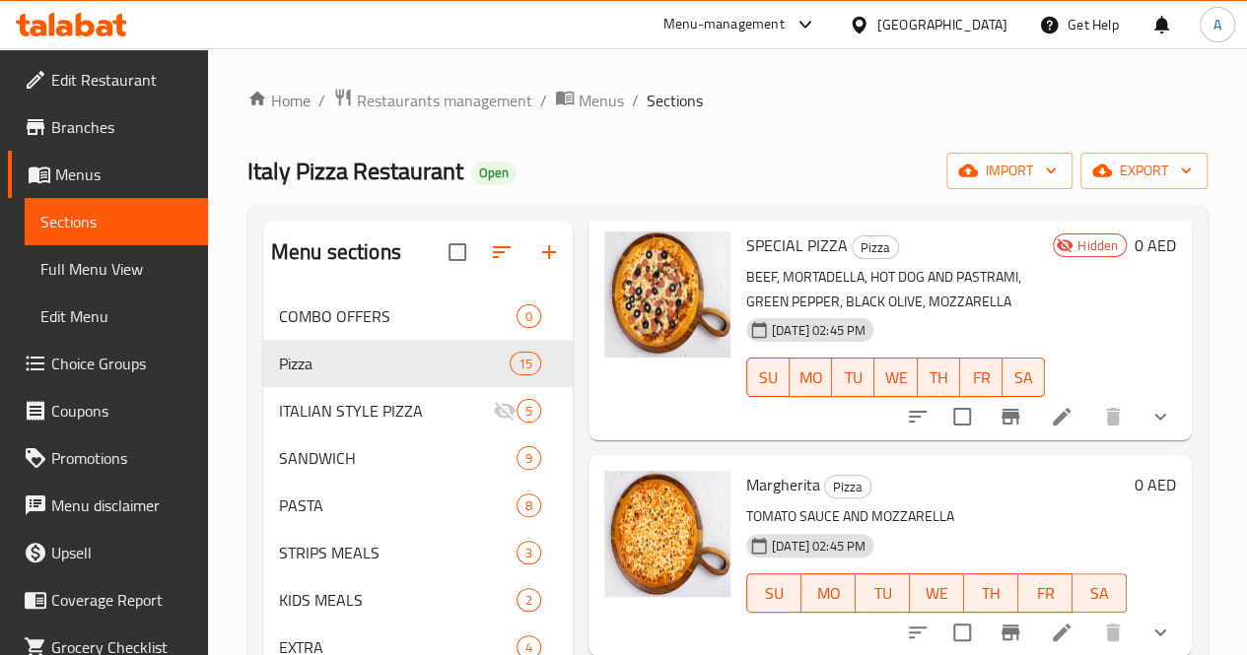
scroll to position [486, 0]
